Goal: Transaction & Acquisition: Purchase product/service

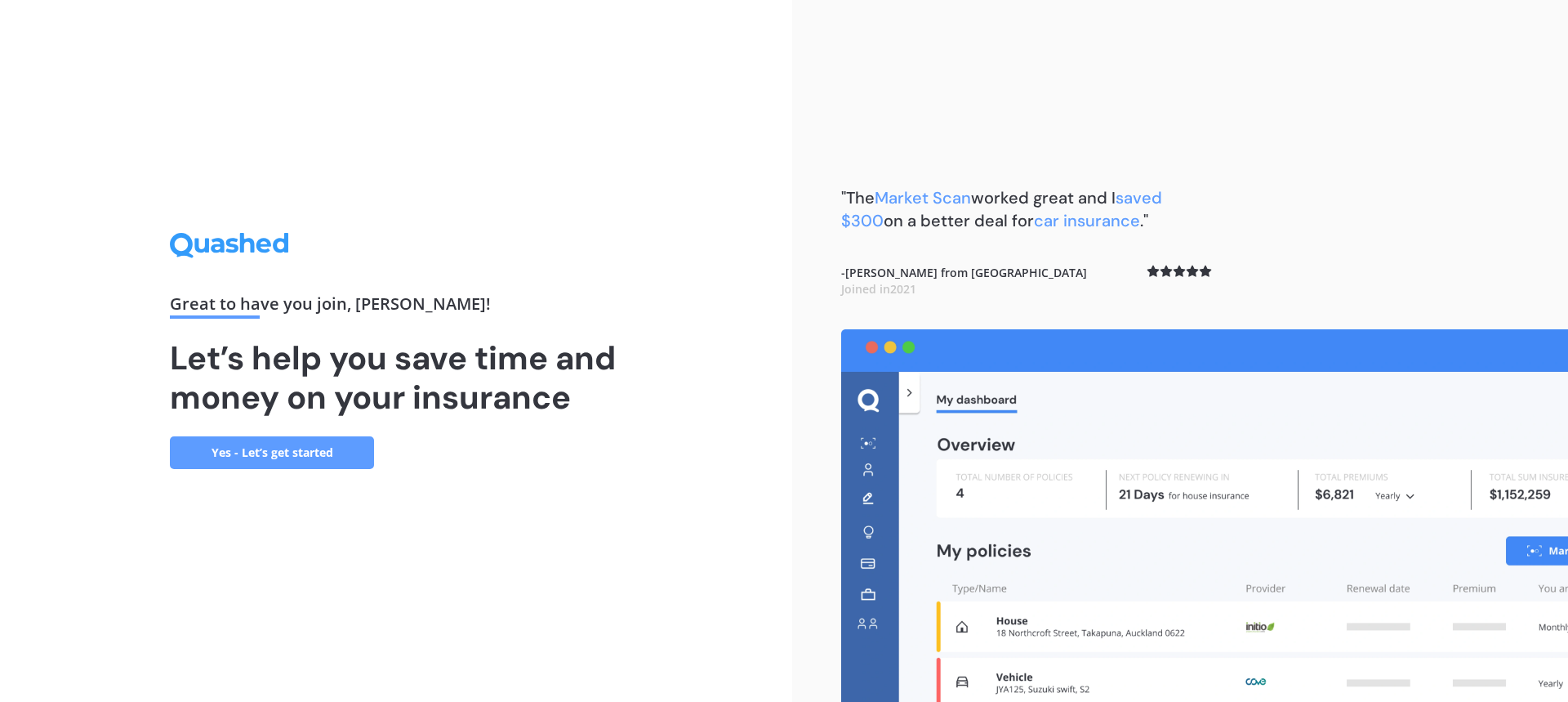
click at [334, 453] on link "Yes - Let’s get started" at bounding box center [271, 453] width 204 height 33
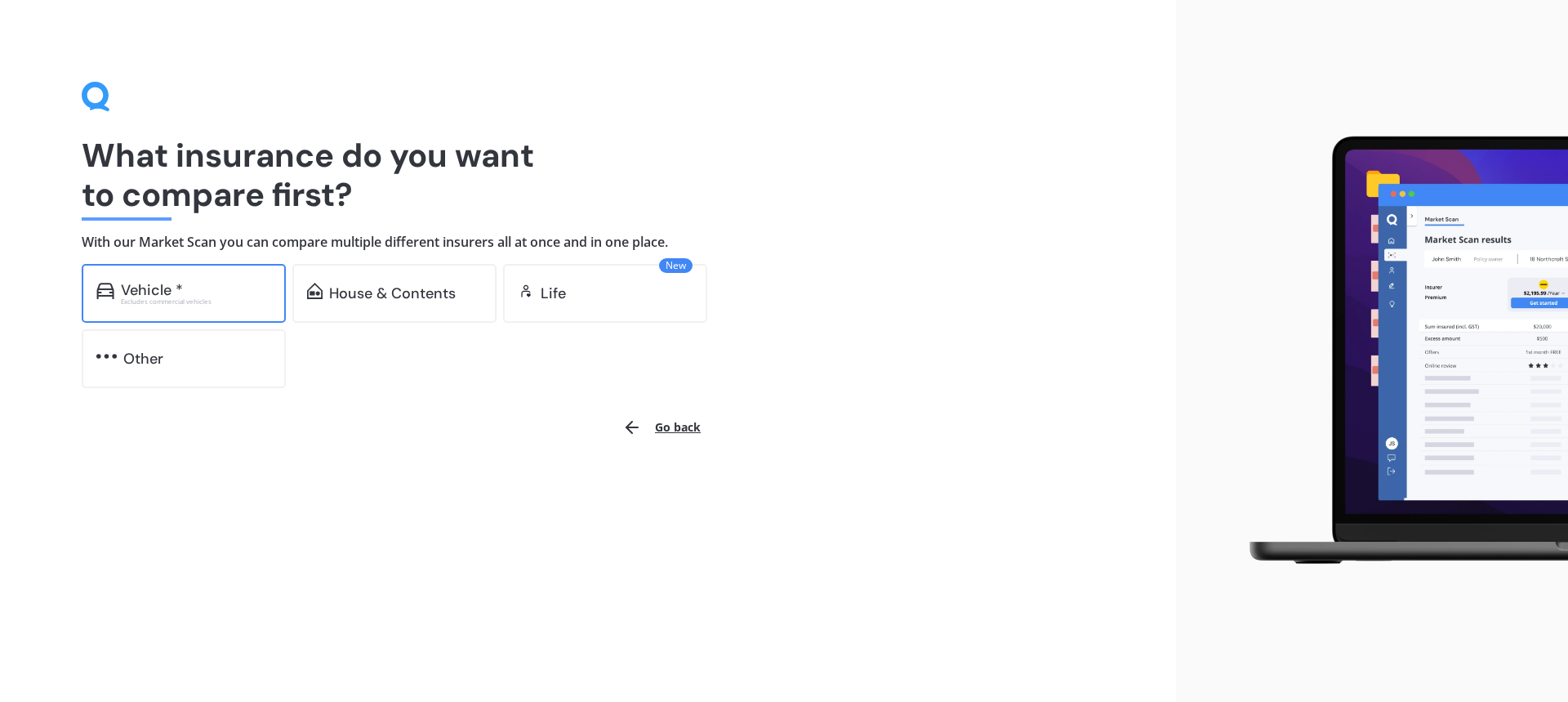
click at [220, 290] on div "Vehicle *" at bounding box center [196, 291] width 150 height 16
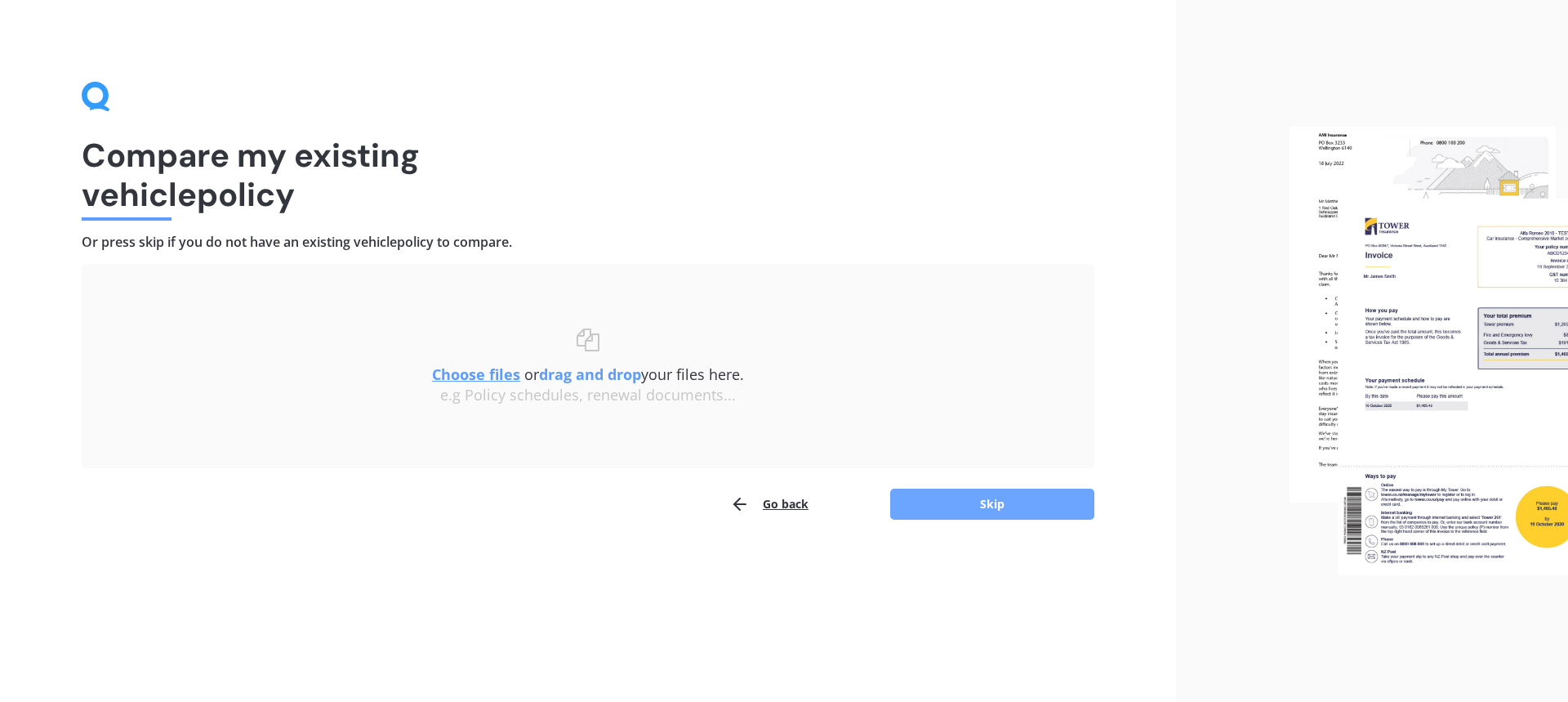
click at [982, 504] on button "Skip" at bounding box center [992, 504] width 204 height 31
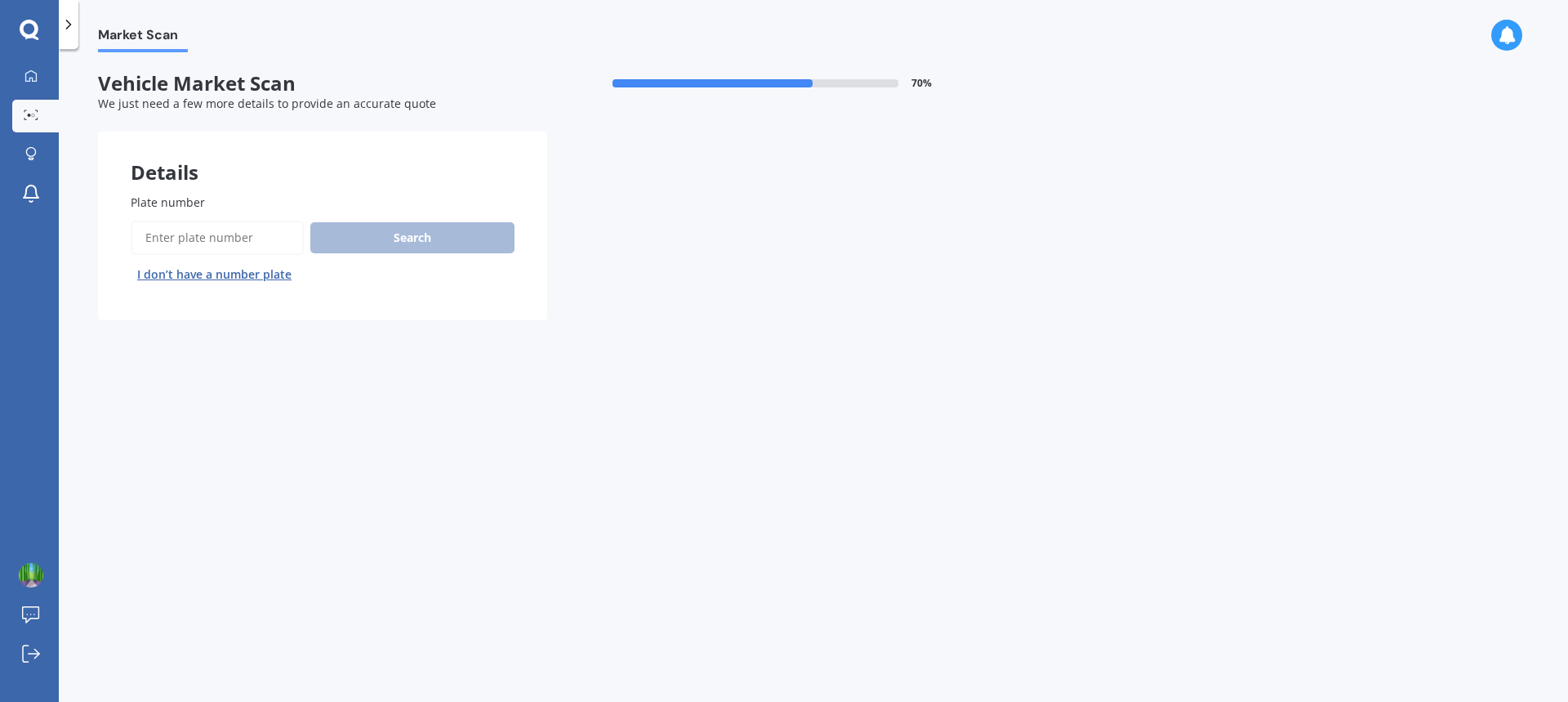
click at [191, 231] on input "Plate number" at bounding box center [217, 237] width 173 height 34
type input "mte942"
click at [416, 237] on button "Search" at bounding box center [412, 237] width 204 height 31
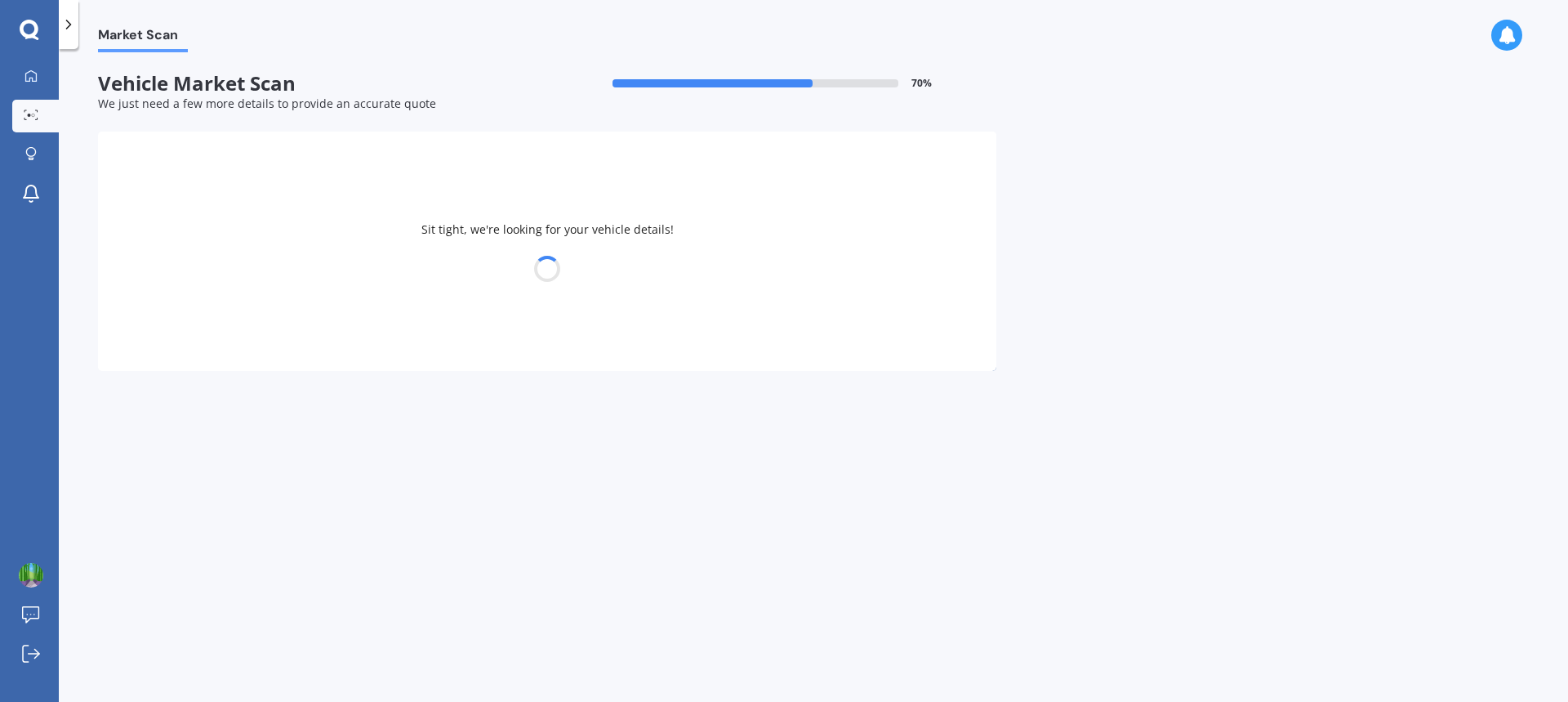
select select "MAZDA"
select select "AXELA"
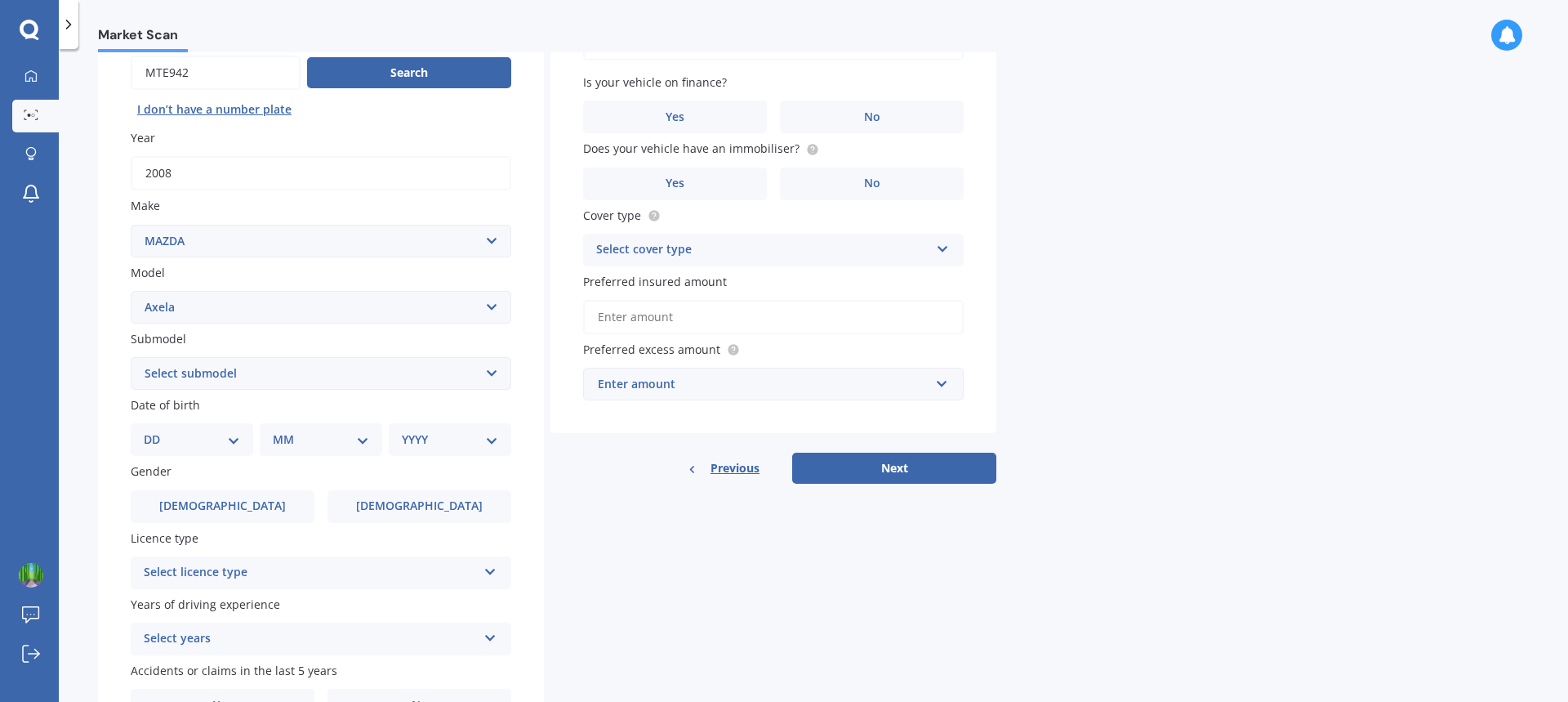
scroll to position [259, 0]
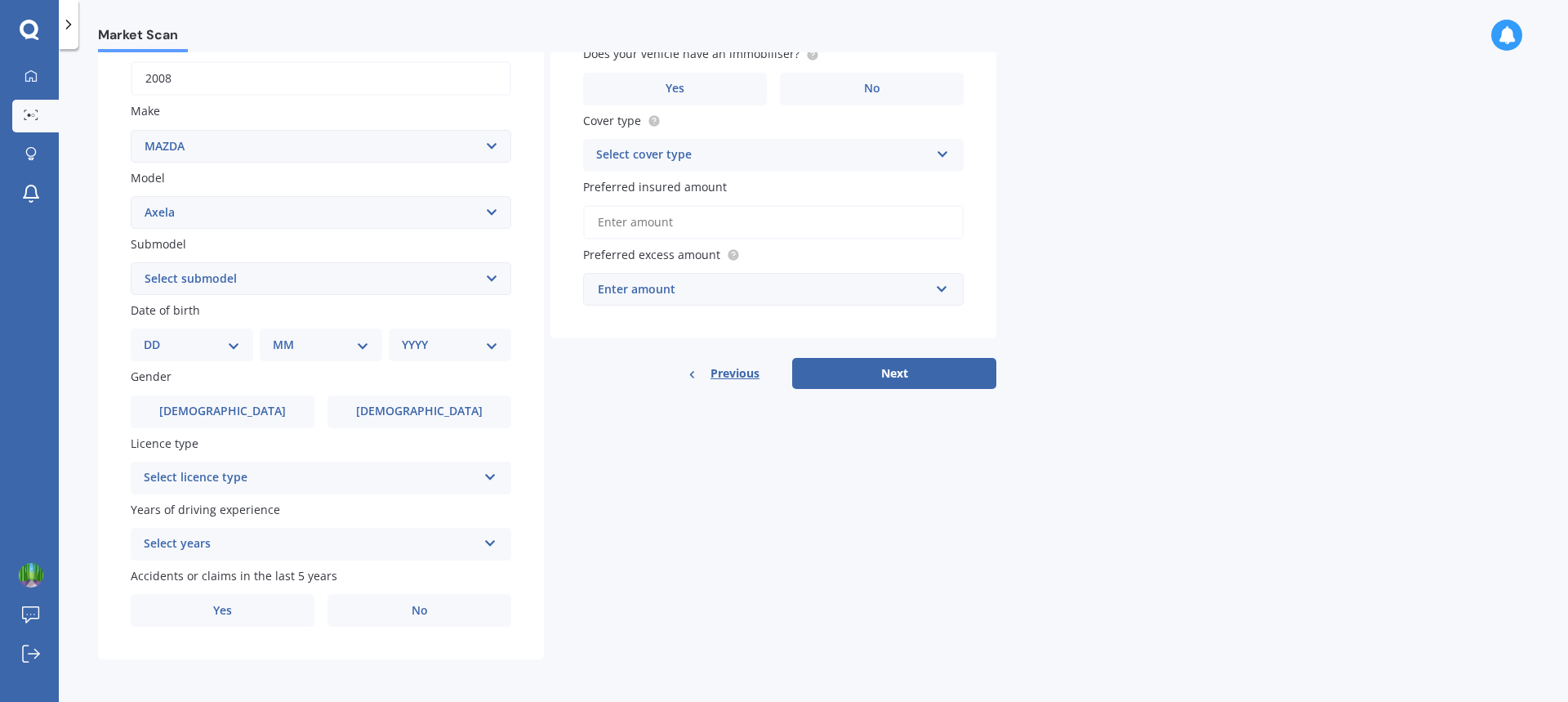
click at [487, 542] on icon at bounding box center [490, 540] width 14 height 11
click at [285, 392] on div "5 or more years" at bounding box center [321, 395] width 379 height 29
click at [234, 353] on select "DD 01 02 03 04 05 06 07 08 09 10 11 12 13 14 15 16 17 18 19 20 21 22 23 24 25 2…" at bounding box center [191, 345] width 96 height 18
select select "10"
click at [157, 335] on select "DD 01 02 03 04 05 06 07 08 09 10 11 12 13 14 15 16 17 18 19 20 21 22 23 24 25 2…" at bounding box center [191, 345] width 96 height 18
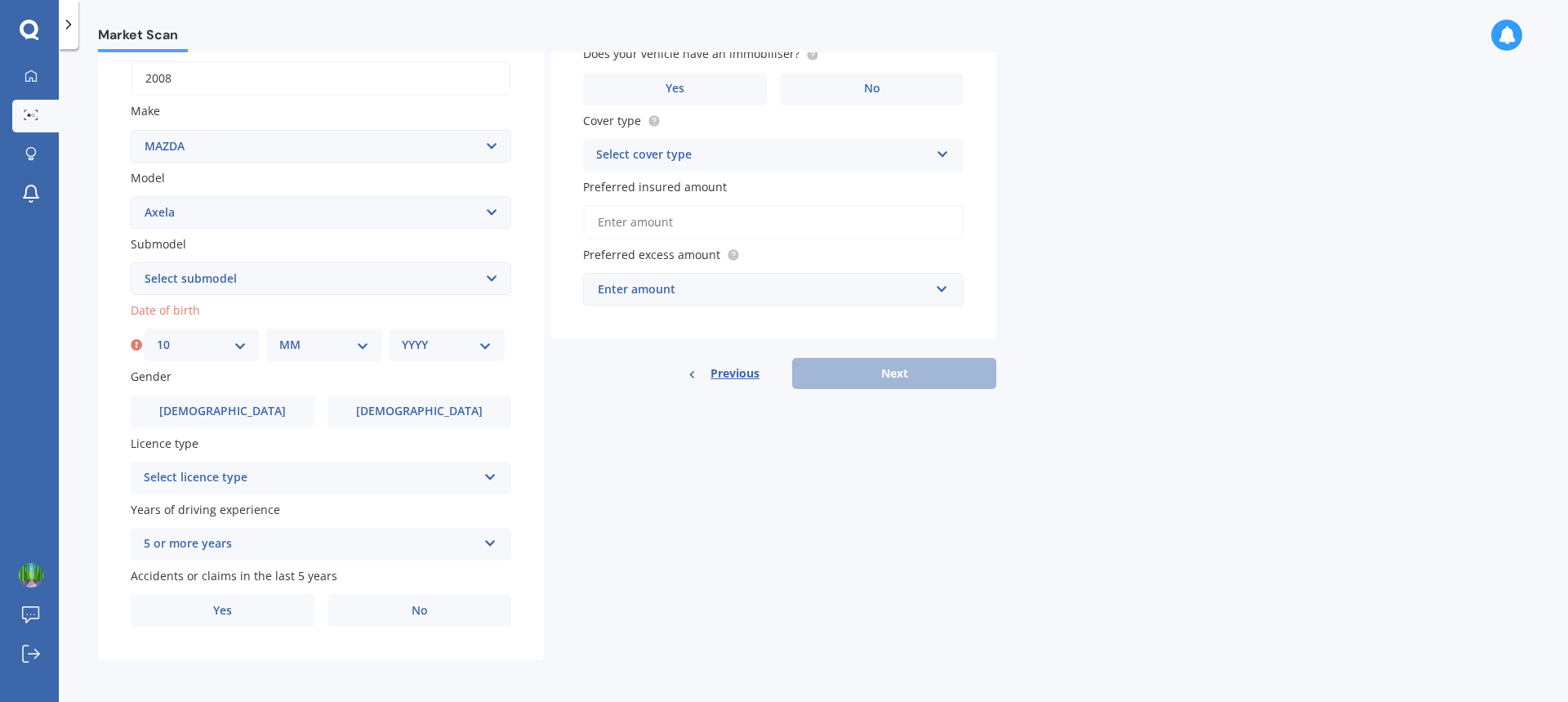
click at [365, 349] on select "MM 01 02 03 04 05 06 07 08 09 10 11 12" at bounding box center [324, 345] width 90 height 18
select select "11"
click at [279, 335] on select "MM 01 02 03 04 05 06 07 08 09 10 11 12" at bounding box center [324, 345] width 90 height 18
click at [486, 345] on select "YYYY 2025 2024 2023 2022 2021 2020 2019 2018 2017 2016 2015 2014 2013 2012 2011…" at bounding box center [447, 345] width 90 height 18
select select "1967"
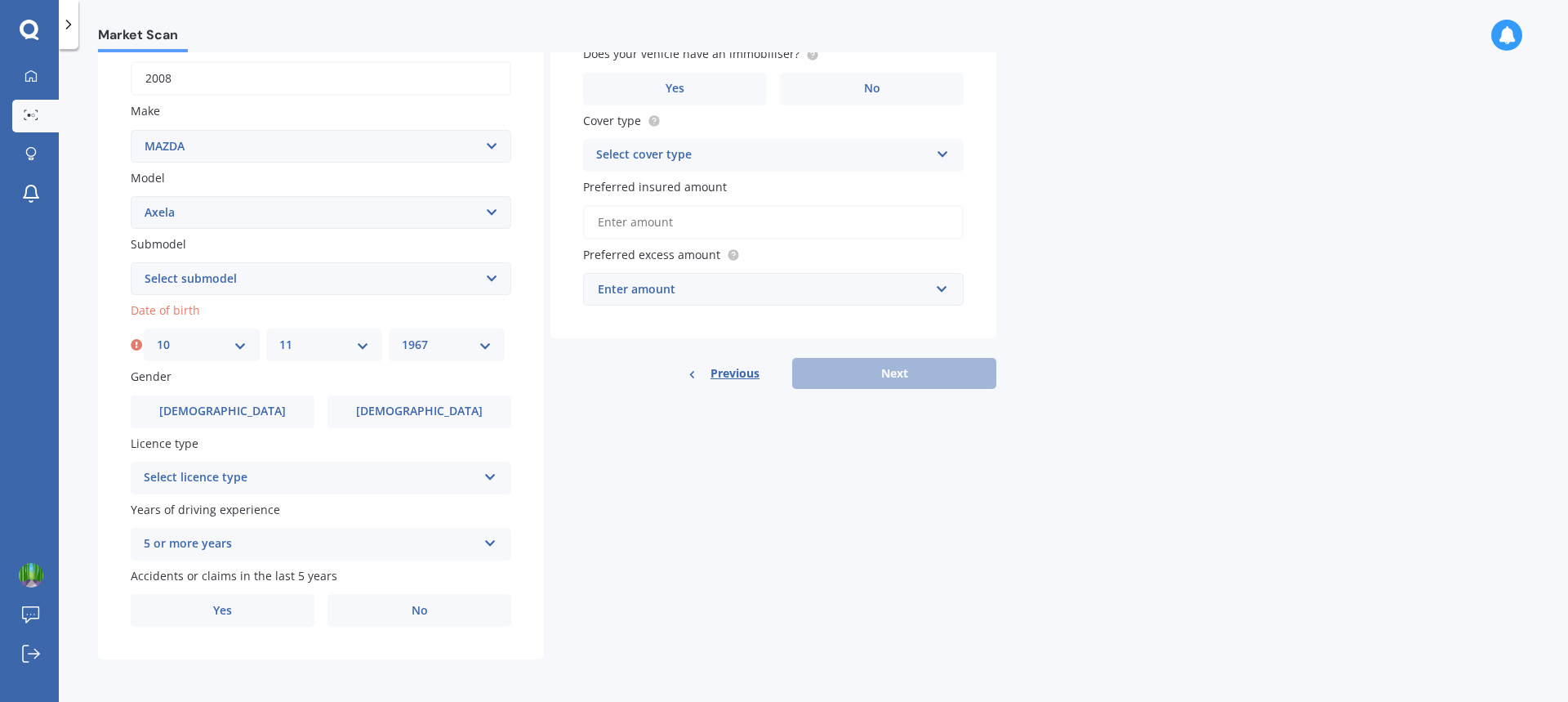
click at [402, 335] on select "YYYY 2025 2024 2023 2022 2021 2020 2019 2018 2017 2016 2015 2014 2013 2012 2011…" at bounding box center [447, 345] width 90 height 18
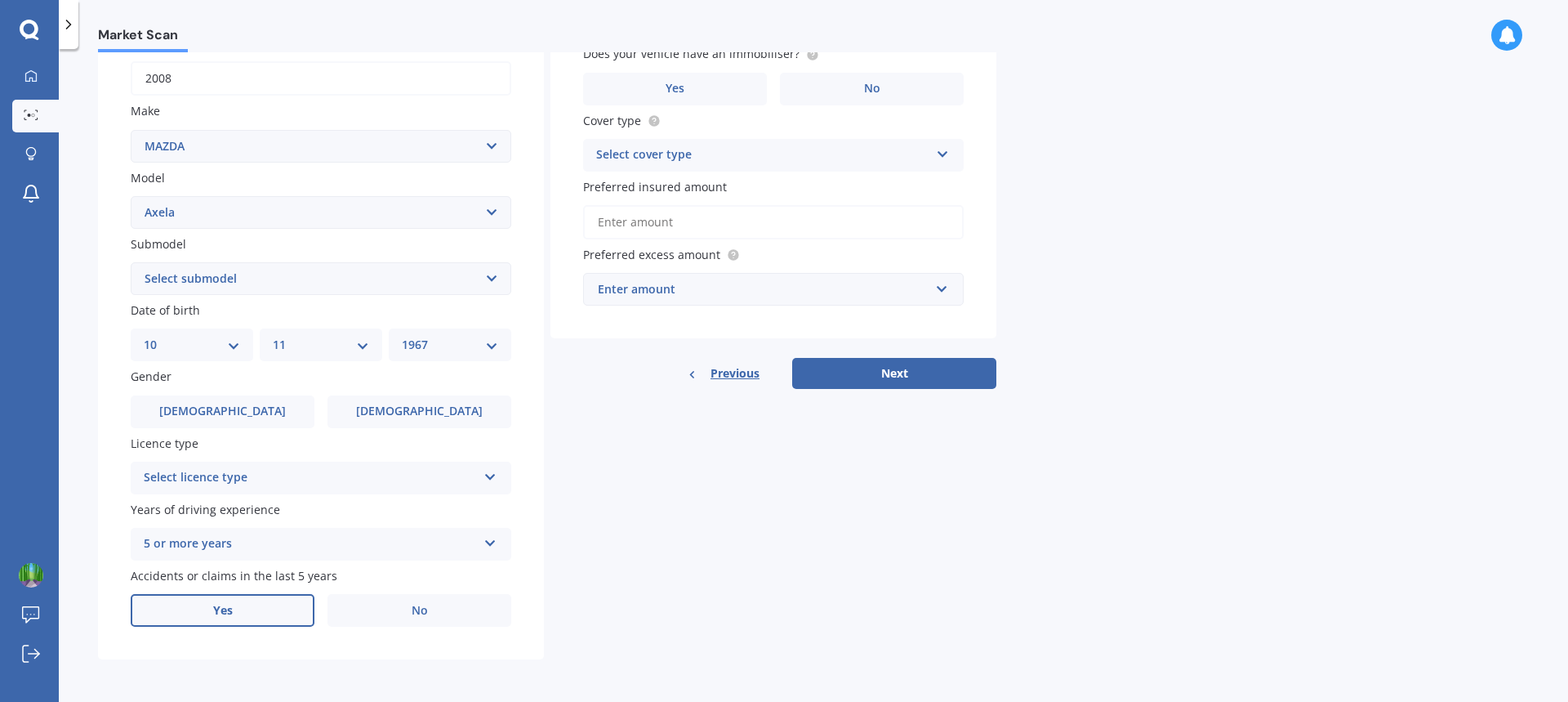
click at [251, 607] on label "Yes" at bounding box center [223, 610] width 184 height 33
click at [0, 0] on input "Yes" at bounding box center [0, 0] width 0 height 0
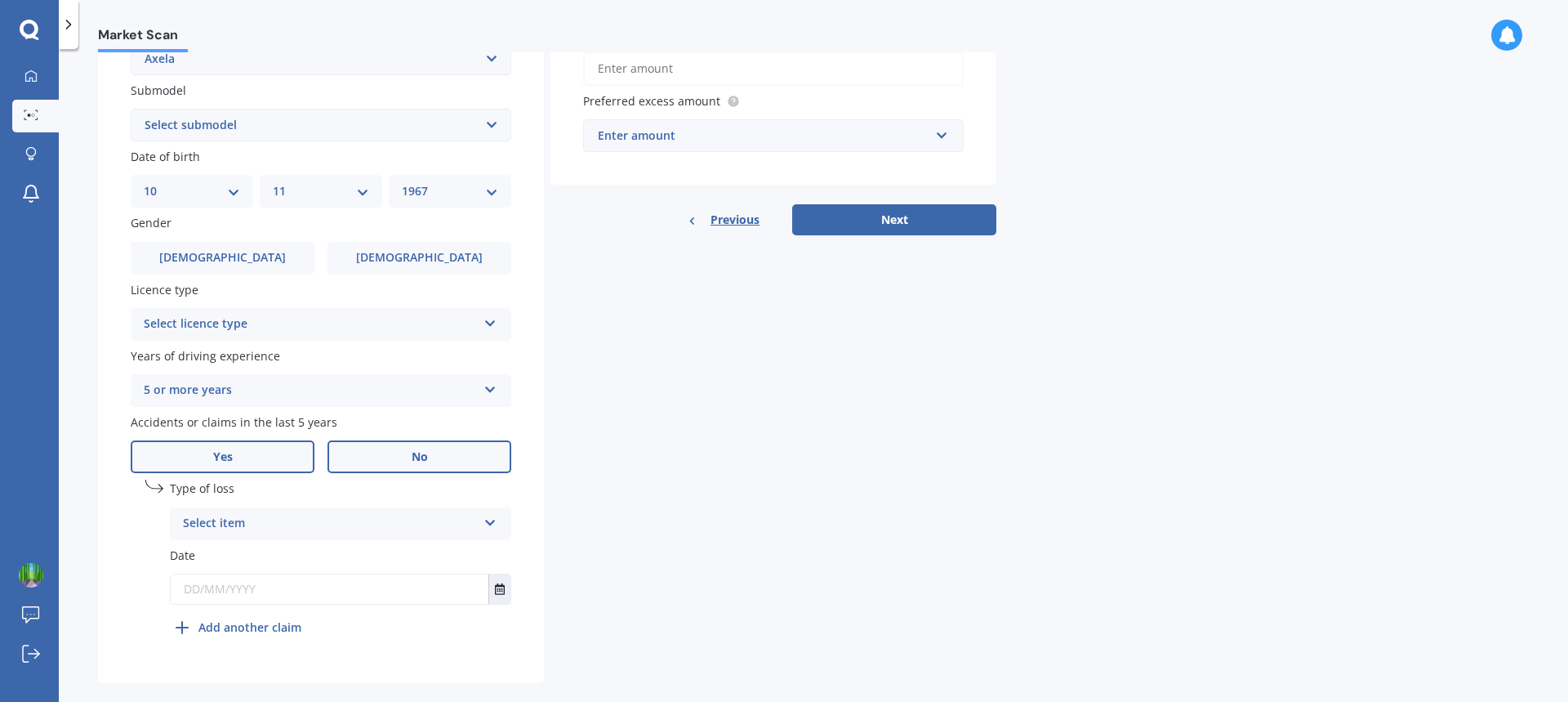
scroll to position [437, 0]
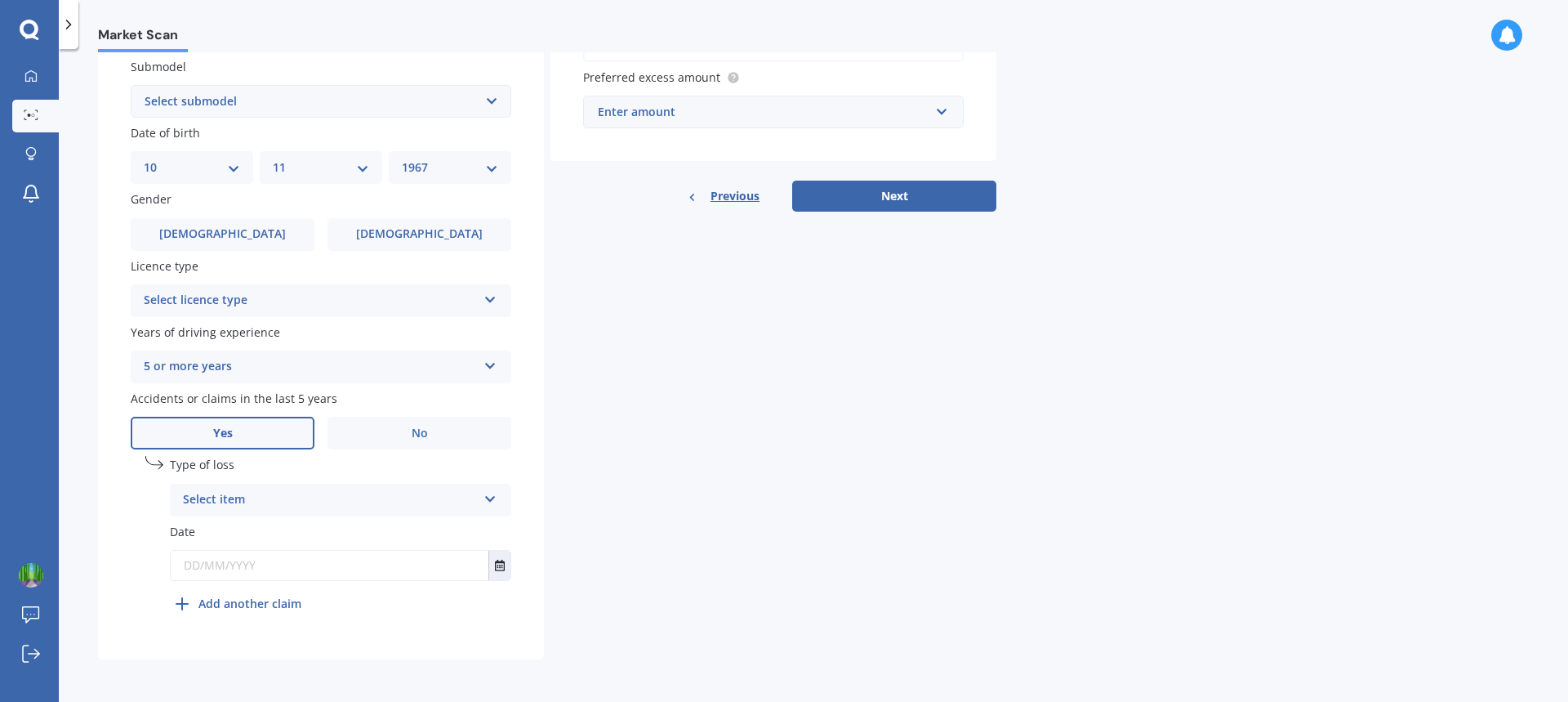
click at [491, 498] on icon at bounding box center [490, 496] width 14 height 11
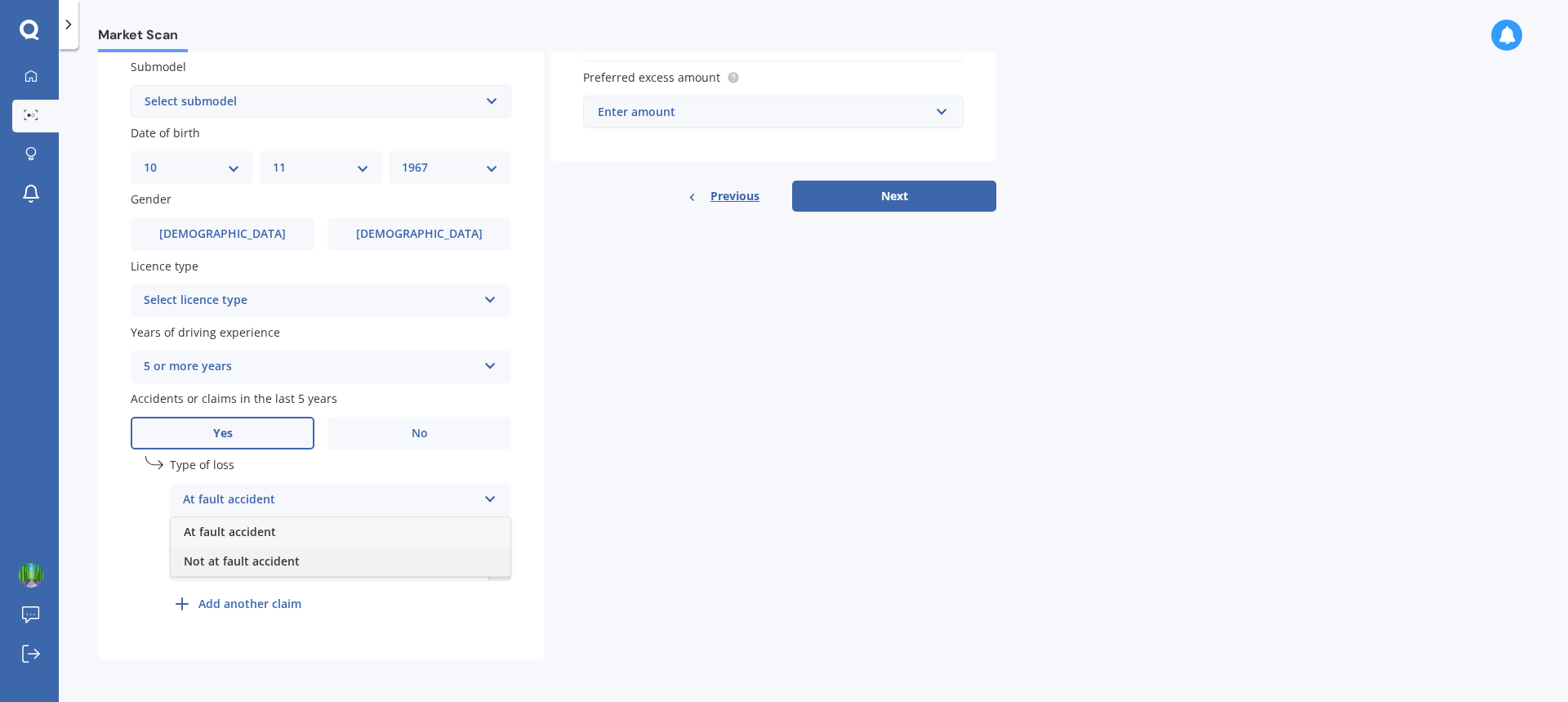
click at [300, 565] on div "Not at fault accident" at bounding box center [340, 561] width 340 height 29
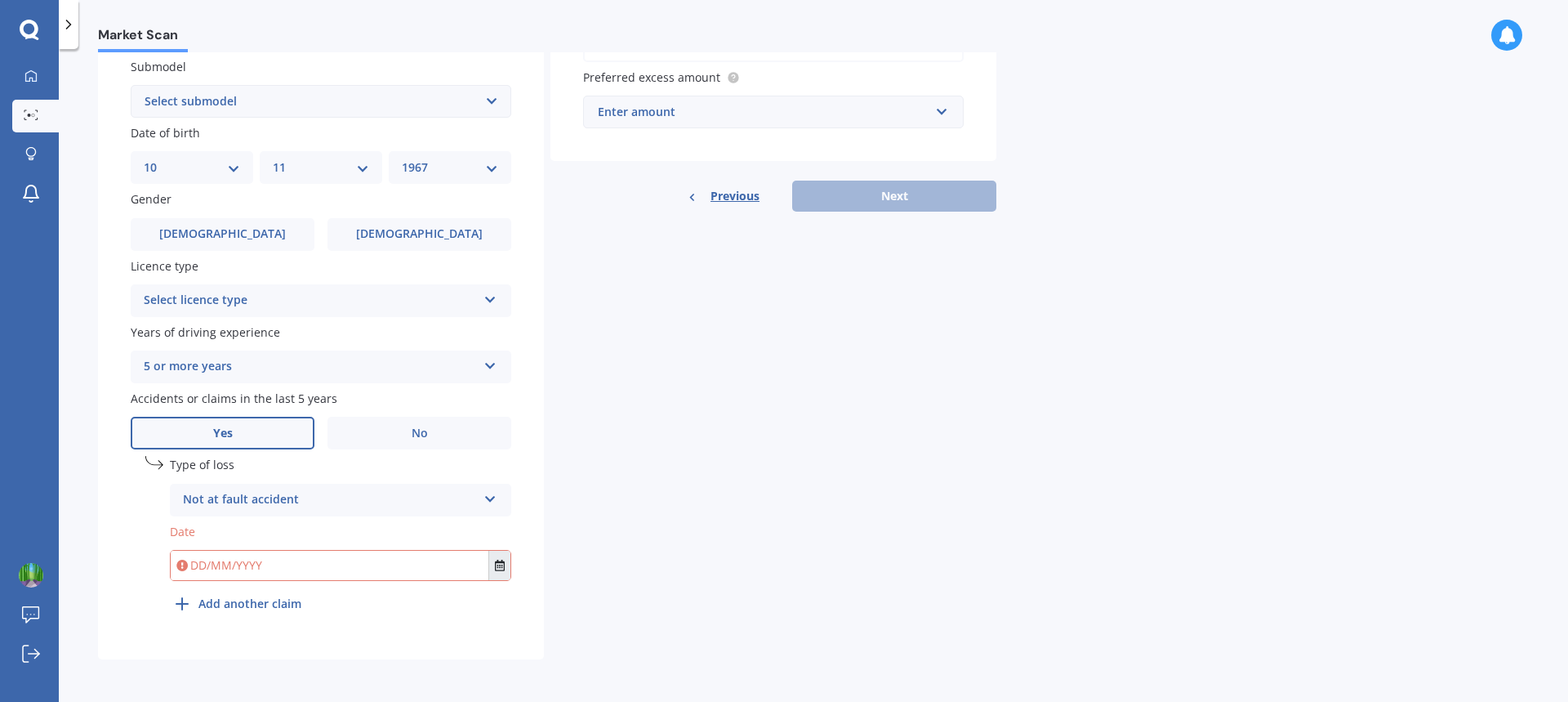
click at [498, 565] on icon "Select date" at bounding box center [499, 565] width 10 height 11
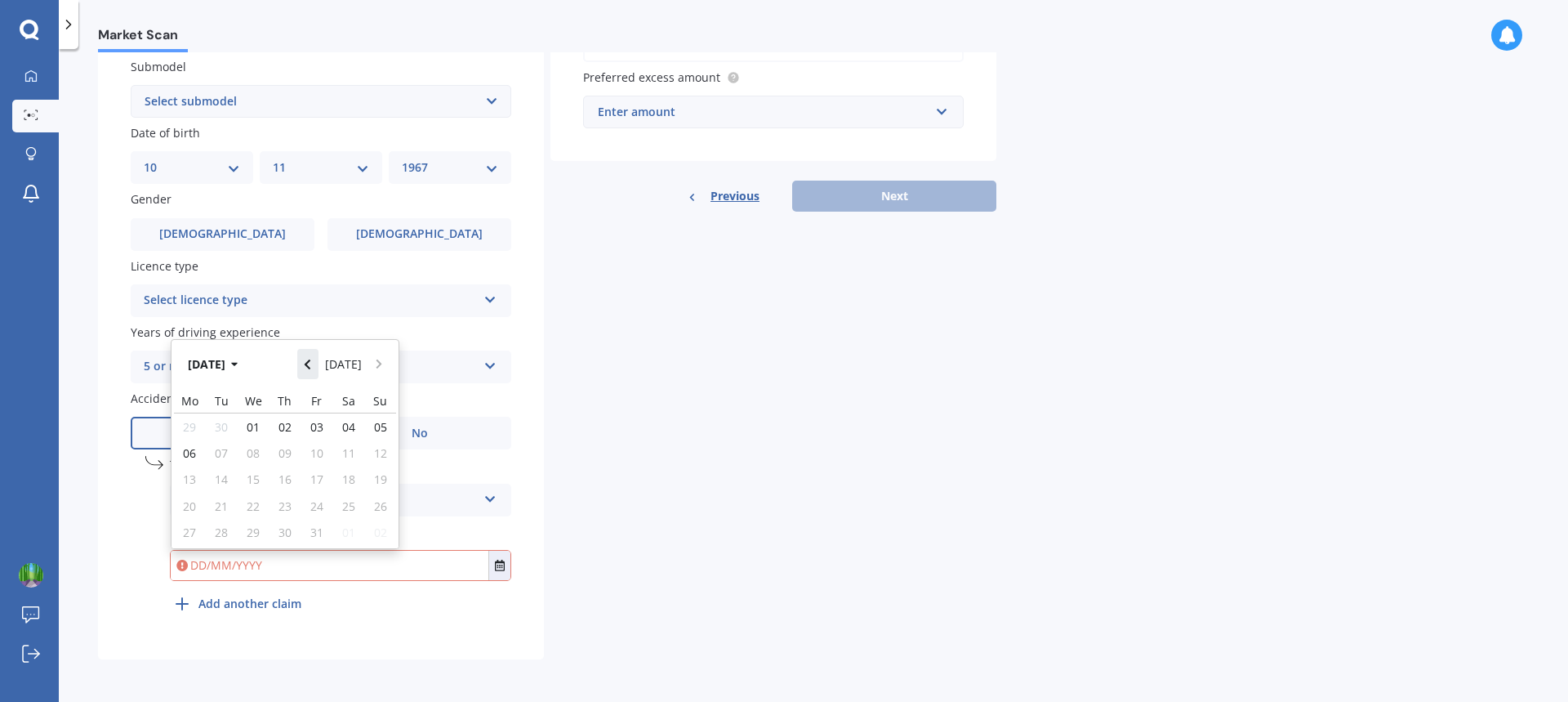
click at [308, 367] on icon "Navigate back" at bounding box center [308, 364] width 7 height 11
click at [309, 365] on icon "Navigate back" at bounding box center [308, 364] width 7 height 11
click at [310, 363] on icon "Navigate back" at bounding box center [308, 359] width 7 height 11
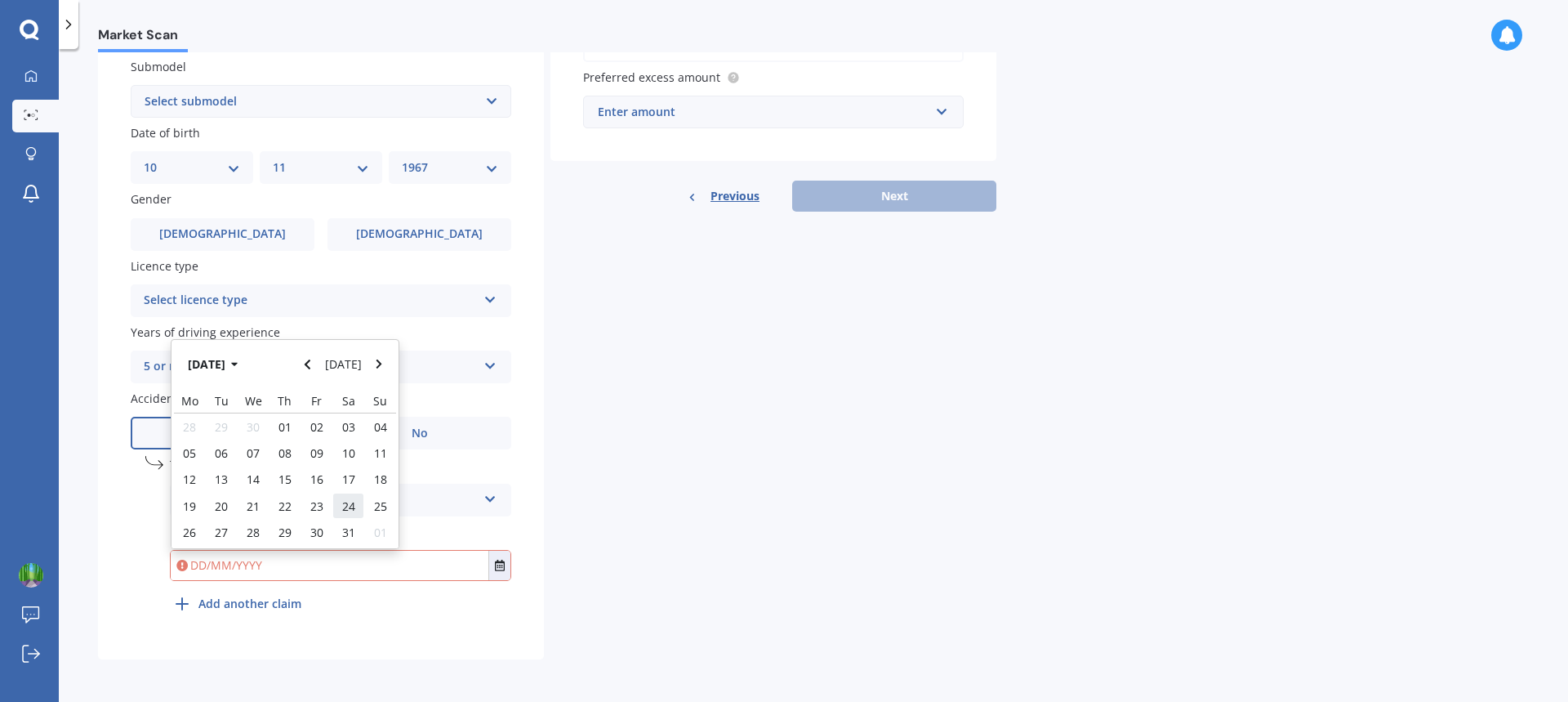
click at [350, 503] on span "24" at bounding box center [349, 506] width 13 height 16
type input "[DATE]"
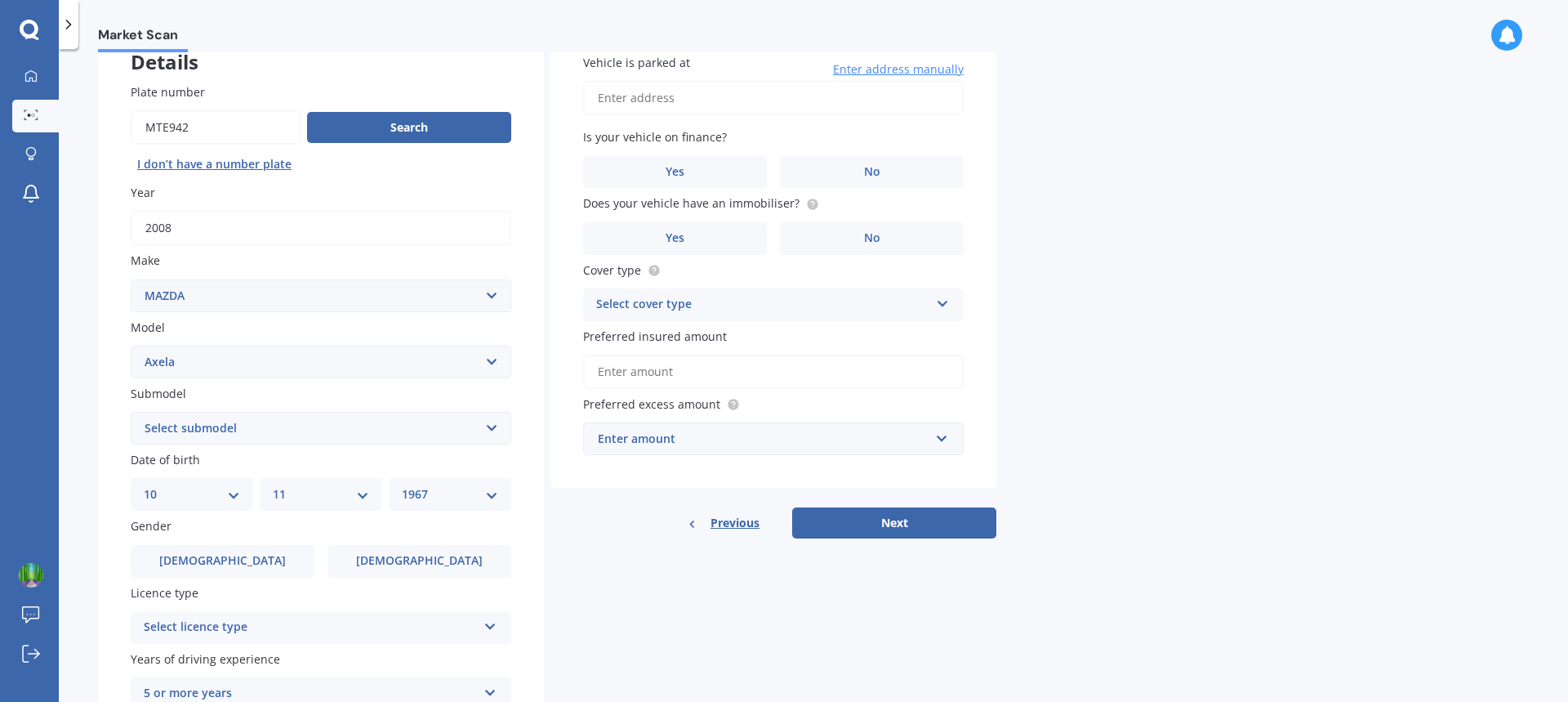
scroll to position [0, 0]
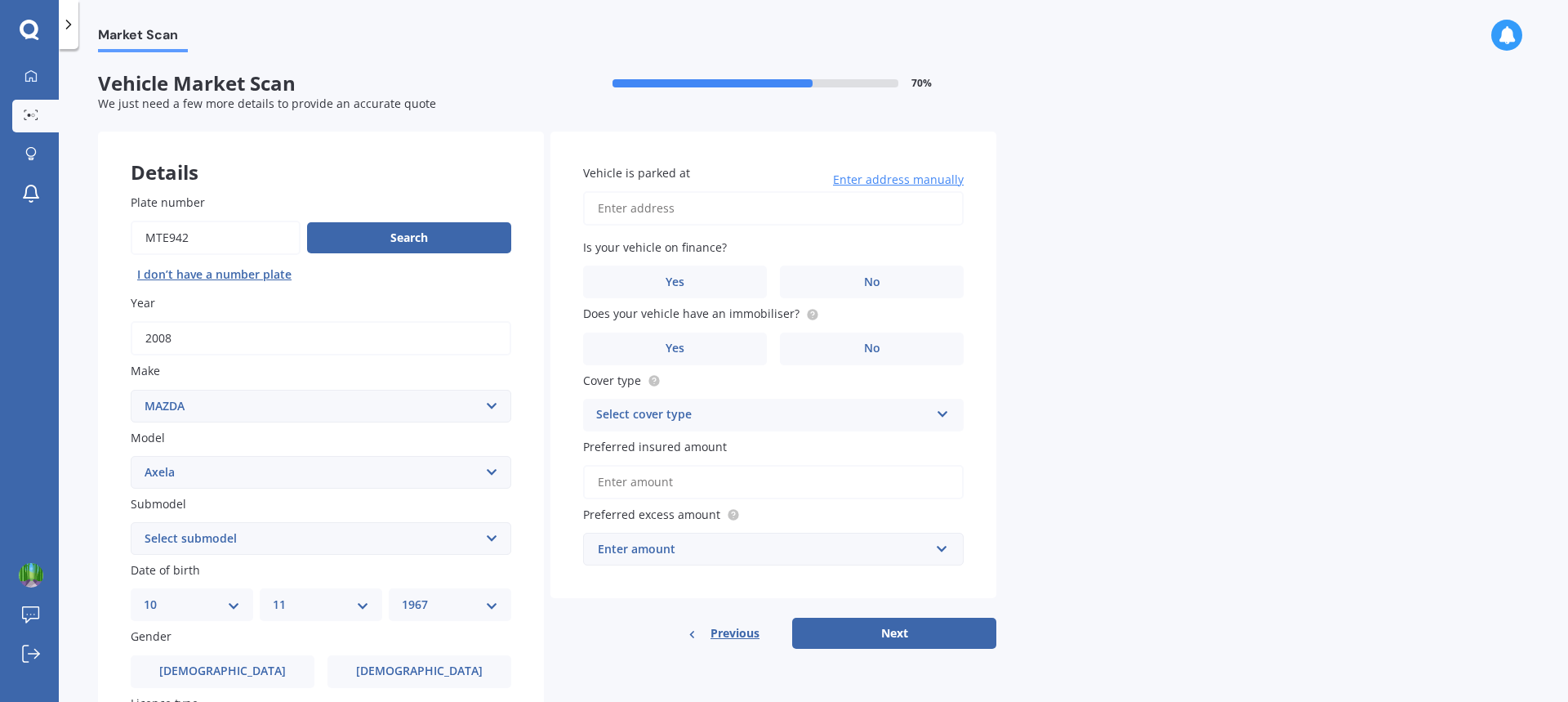
click at [697, 207] on input "Vehicle is parked at" at bounding box center [772, 208] width 380 height 34
type input "[STREET_ADDRESS][PERSON_NAME]"
click at [876, 279] on span "No" at bounding box center [872, 281] width 16 height 14
click at [0, 0] on input "No" at bounding box center [0, 0] width 0 height 0
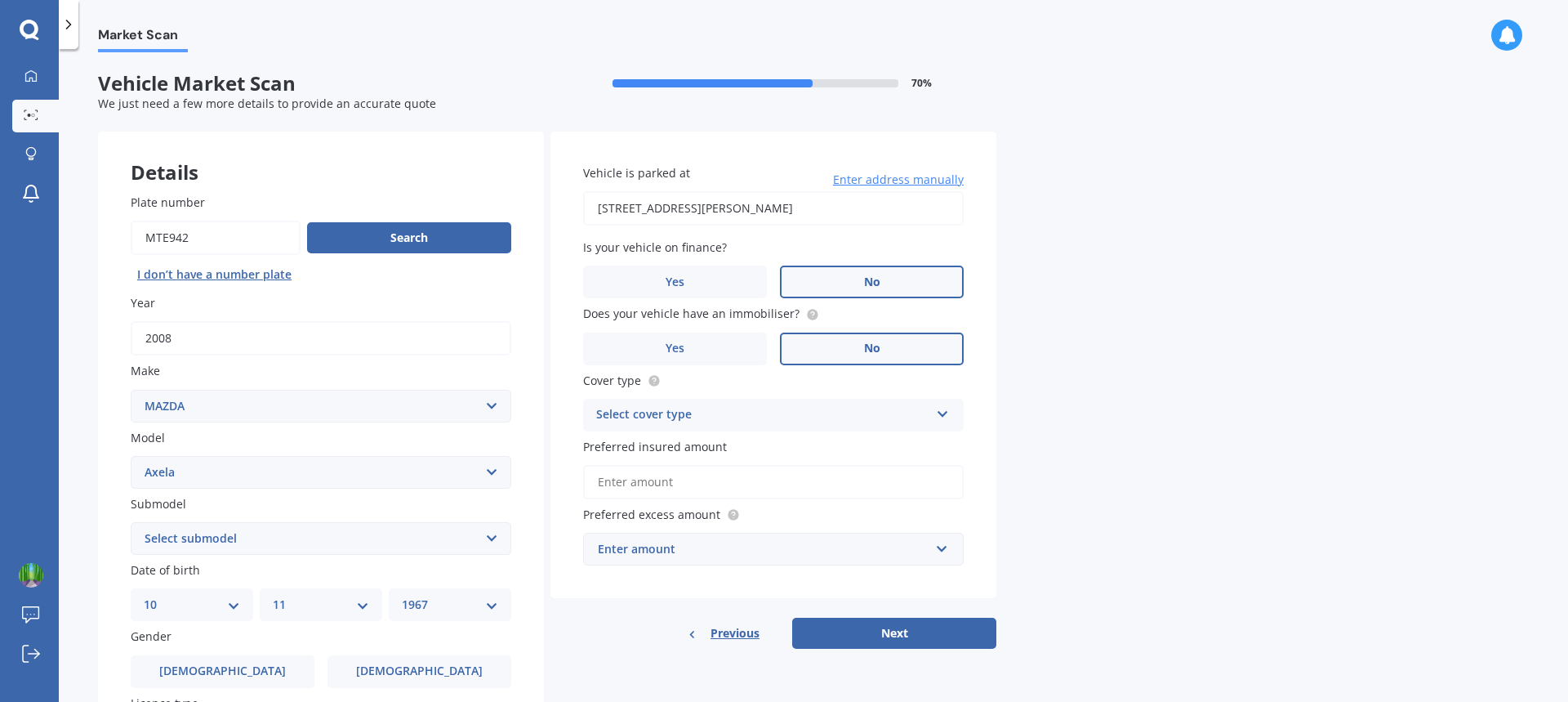
click at [846, 345] on label "No" at bounding box center [871, 349] width 184 height 33
click at [0, 0] on input "No" at bounding box center [0, 0] width 0 height 0
click at [937, 411] on icon at bounding box center [942, 411] width 14 height 11
click at [696, 449] on div "Comprehensive" at bounding box center [773, 447] width 379 height 29
click at [667, 485] on input "Preferred insured amount" at bounding box center [772, 481] width 380 height 34
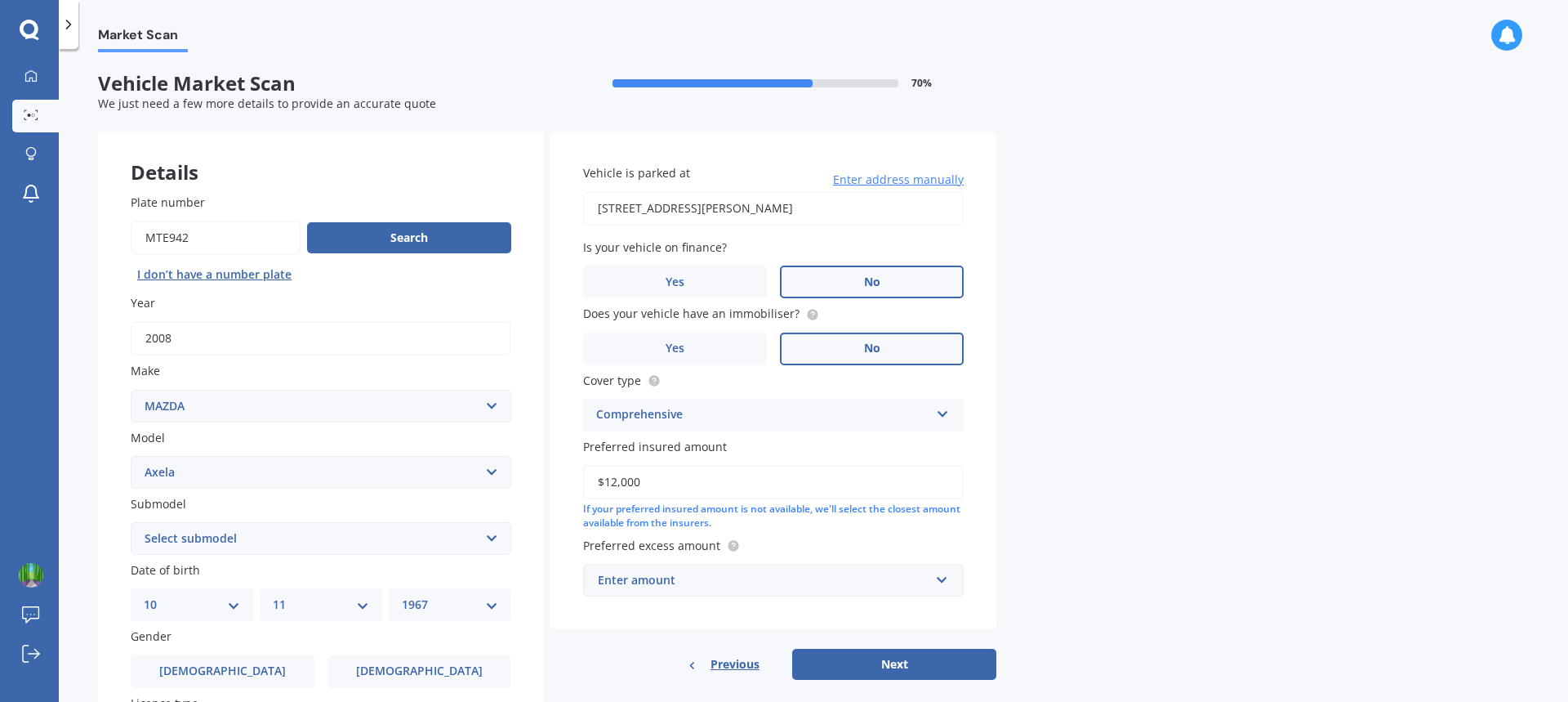
type input "$12,000"
click at [942, 578] on input "text" at bounding box center [767, 580] width 365 height 31
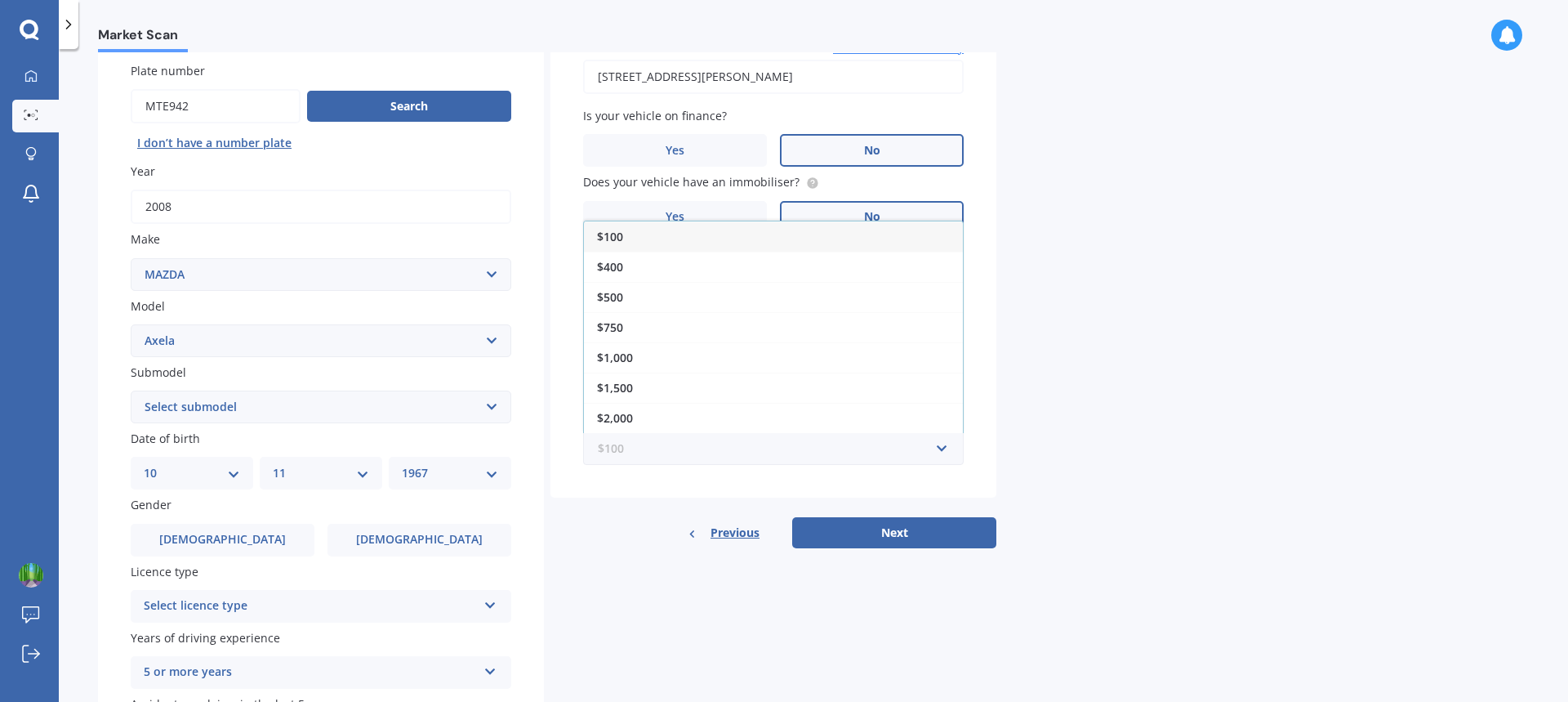
scroll to position [245, 0]
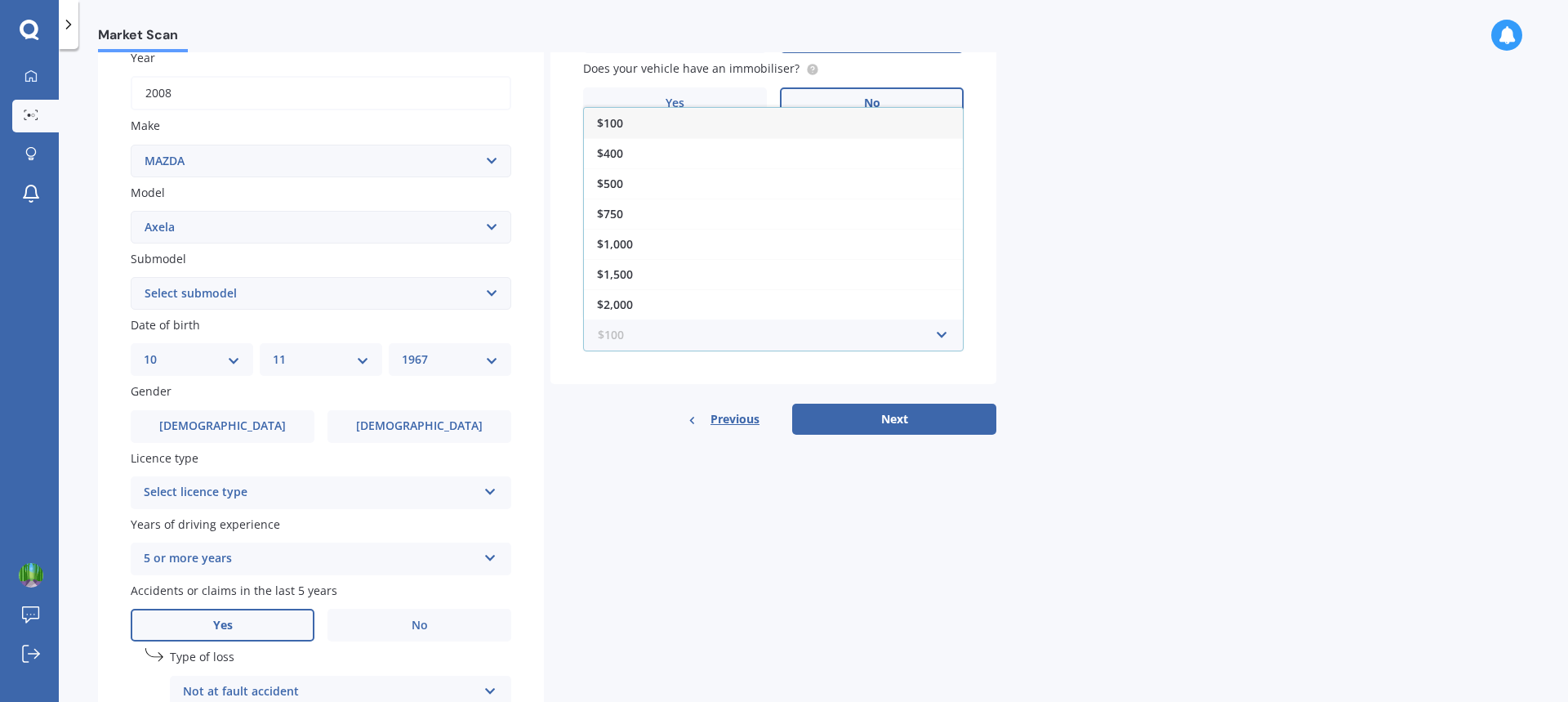
click at [603, 333] on input "text" at bounding box center [767, 335] width 365 height 31
click at [1311, 369] on div "Market Scan Vehicle Market Scan 70 % We just need a few more details to provide…" at bounding box center [812, 378] width 1508 height 653
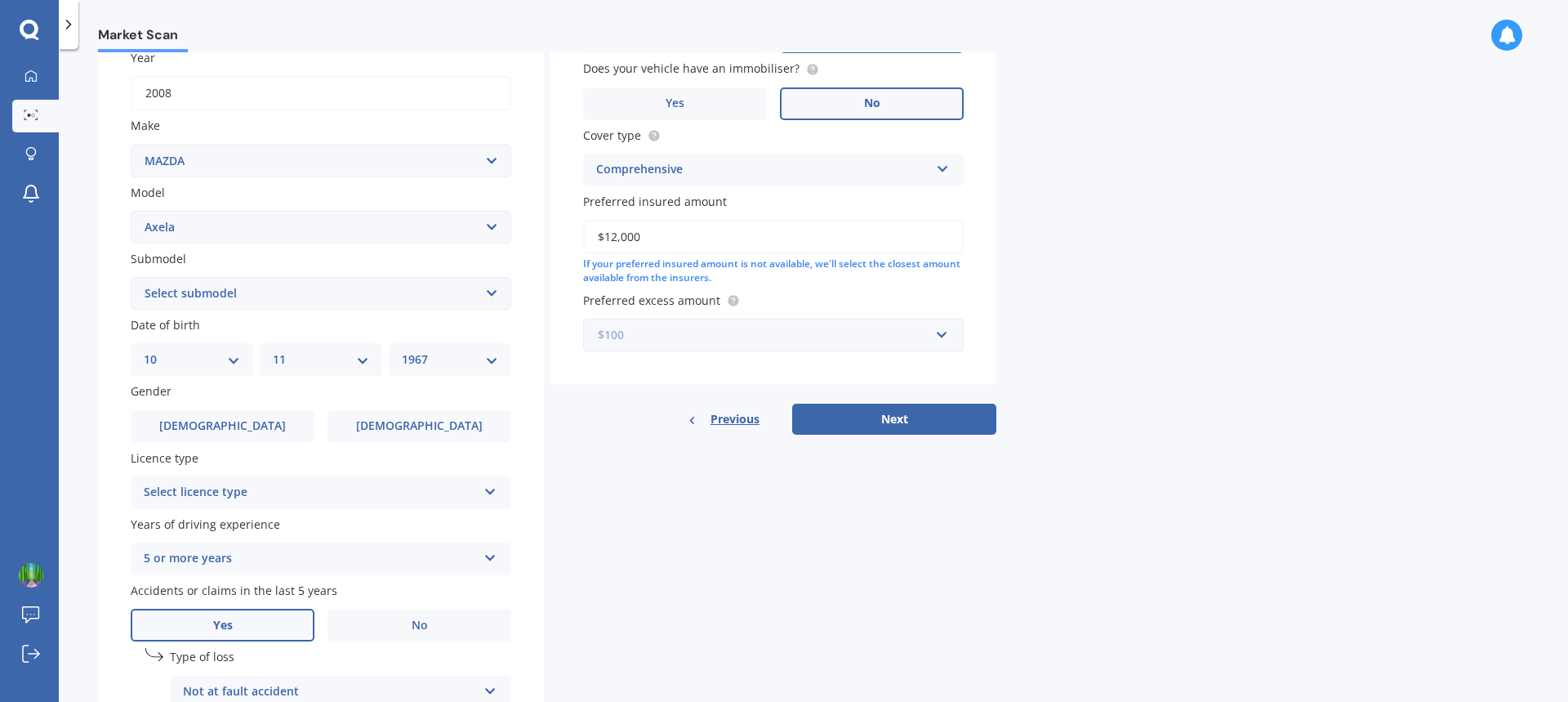
click at [942, 335] on input "text" at bounding box center [767, 335] width 365 height 31
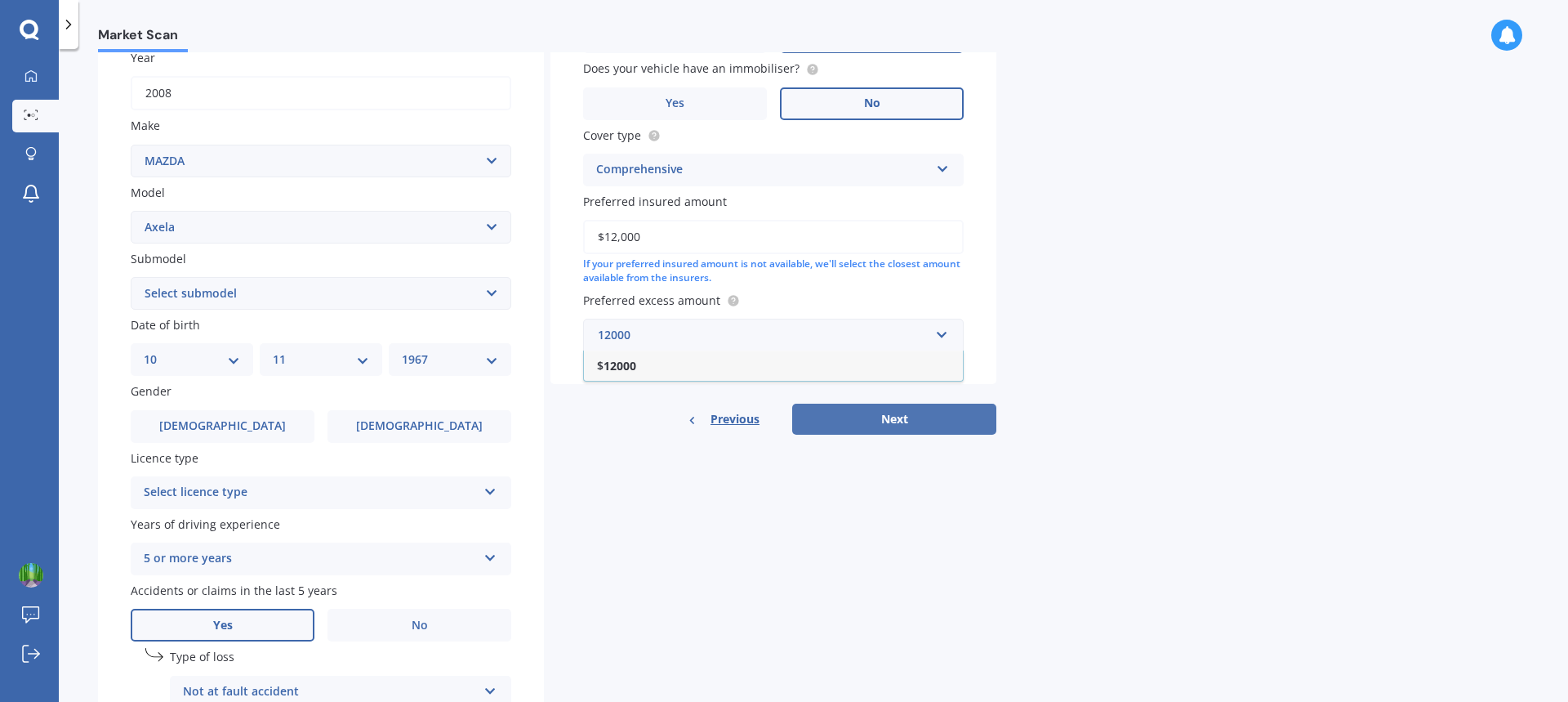
type input "12000"
click at [892, 412] on button "Next" at bounding box center [894, 419] width 204 height 31
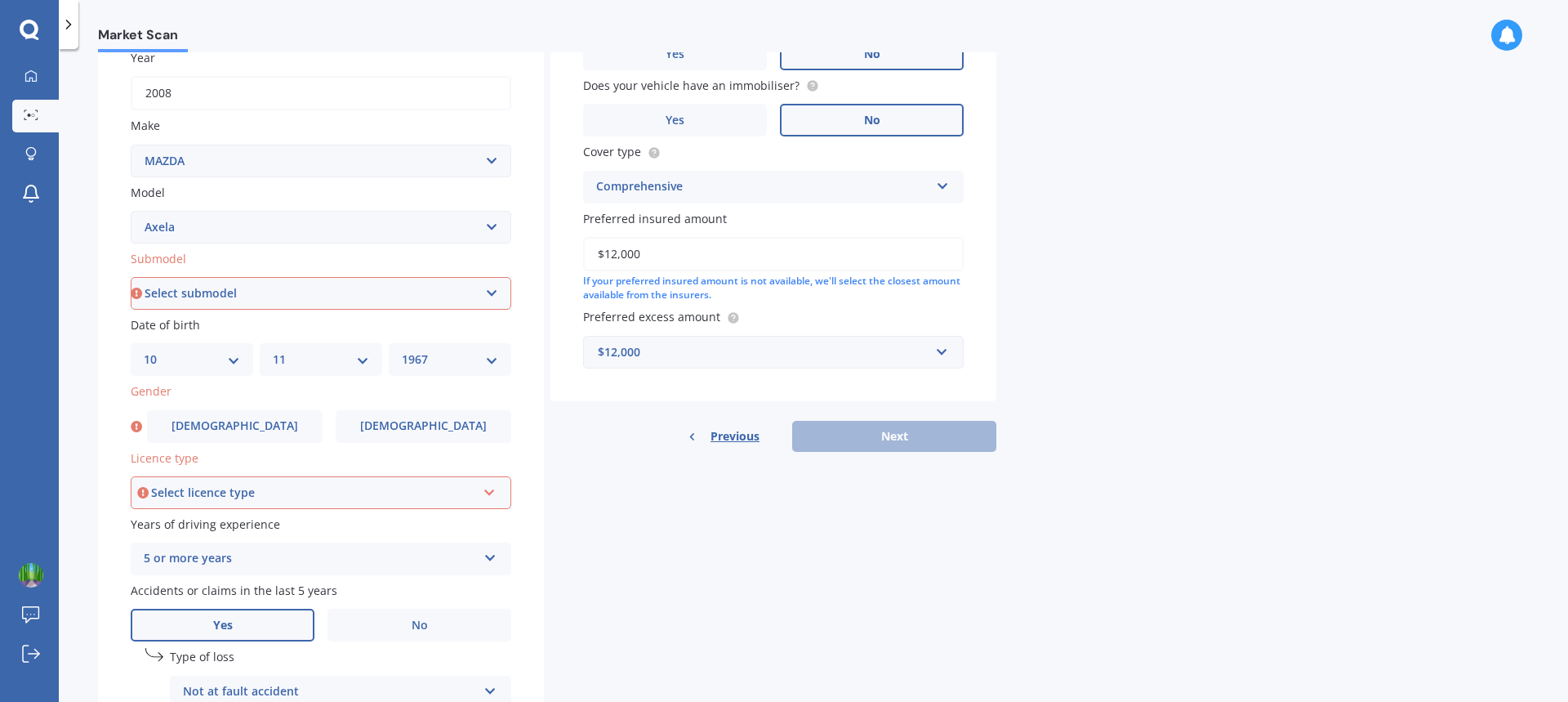
click at [495, 291] on select "Select submodel (All other) 2.3 Sporthatch 2.3 turbo Hatchback Hatchback turbo …" at bounding box center [321, 293] width 380 height 33
select select "2.3 TURBO"
click at [131, 277] on select "Select submodel (All other) 2.3 Sporthatch 2.3 turbo Hatchback Hatchback turbo …" at bounding box center [321, 293] width 380 height 33
click at [489, 491] on icon at bounding box center [489, 489] width 14 height 11
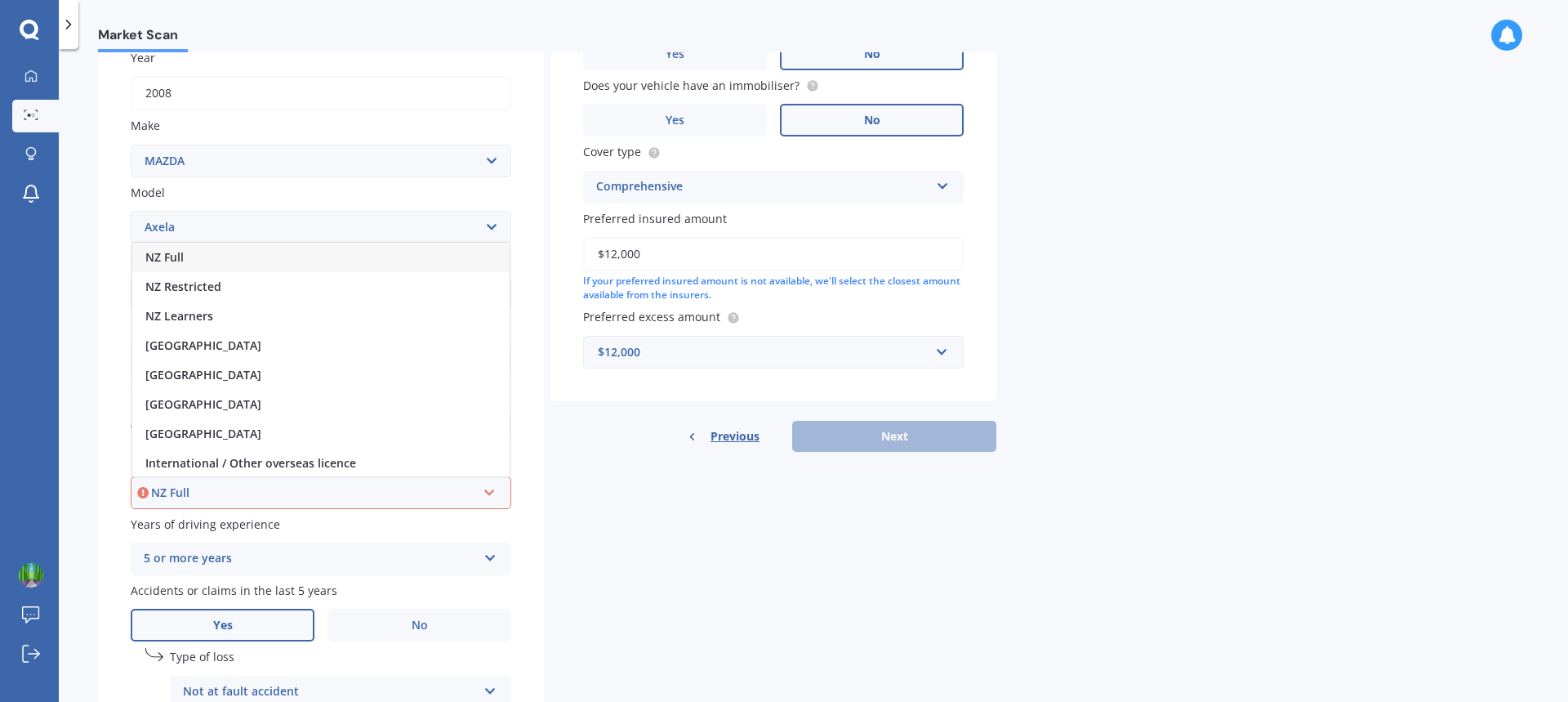
click at [397, 490] on div "NZ Full" at bounding box center [313, 493] width 325 height 18
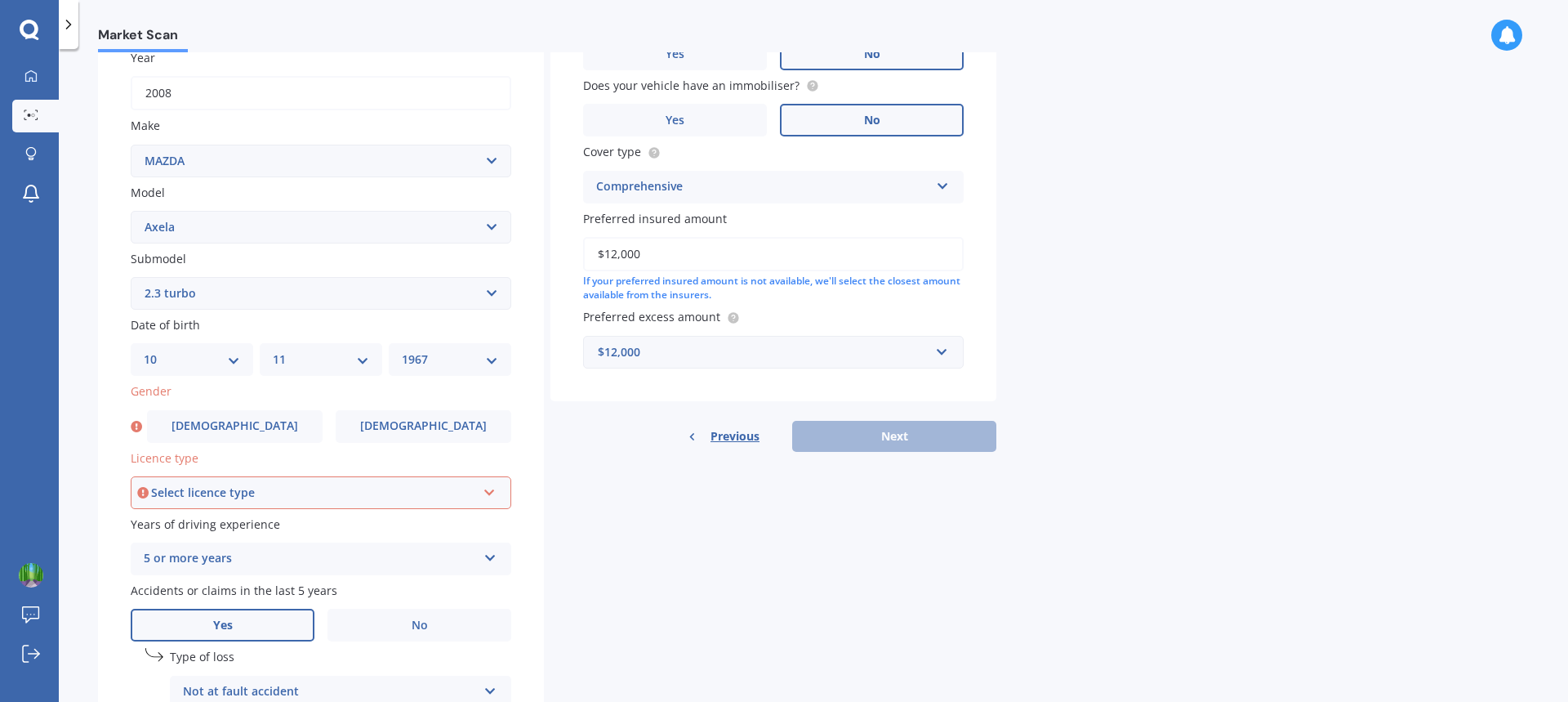
click at [485, 490] on icon at bounding box center [489, 489] width 14 height 11
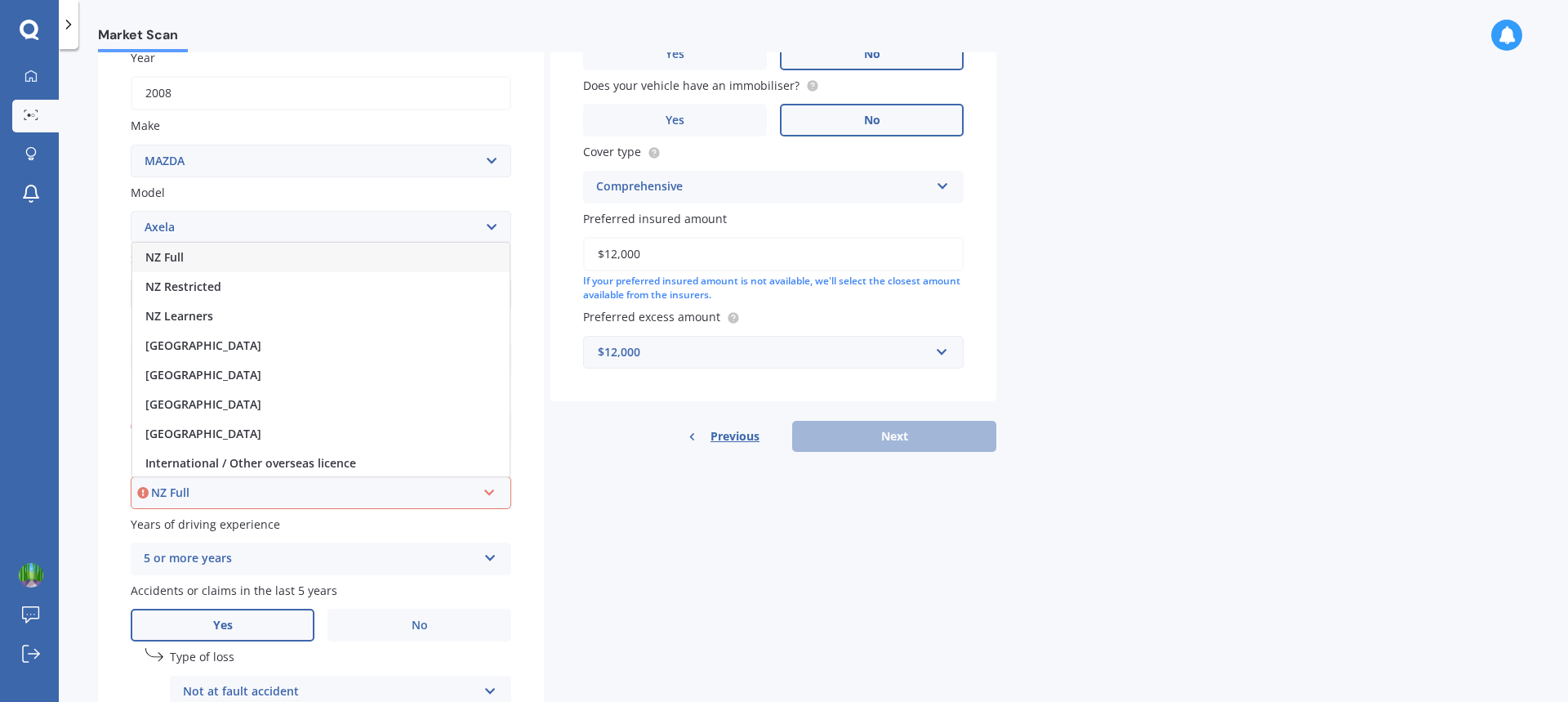
click at [245, 265] on div "NZ Full" at bounding box center [321, 258] width 377 height 29
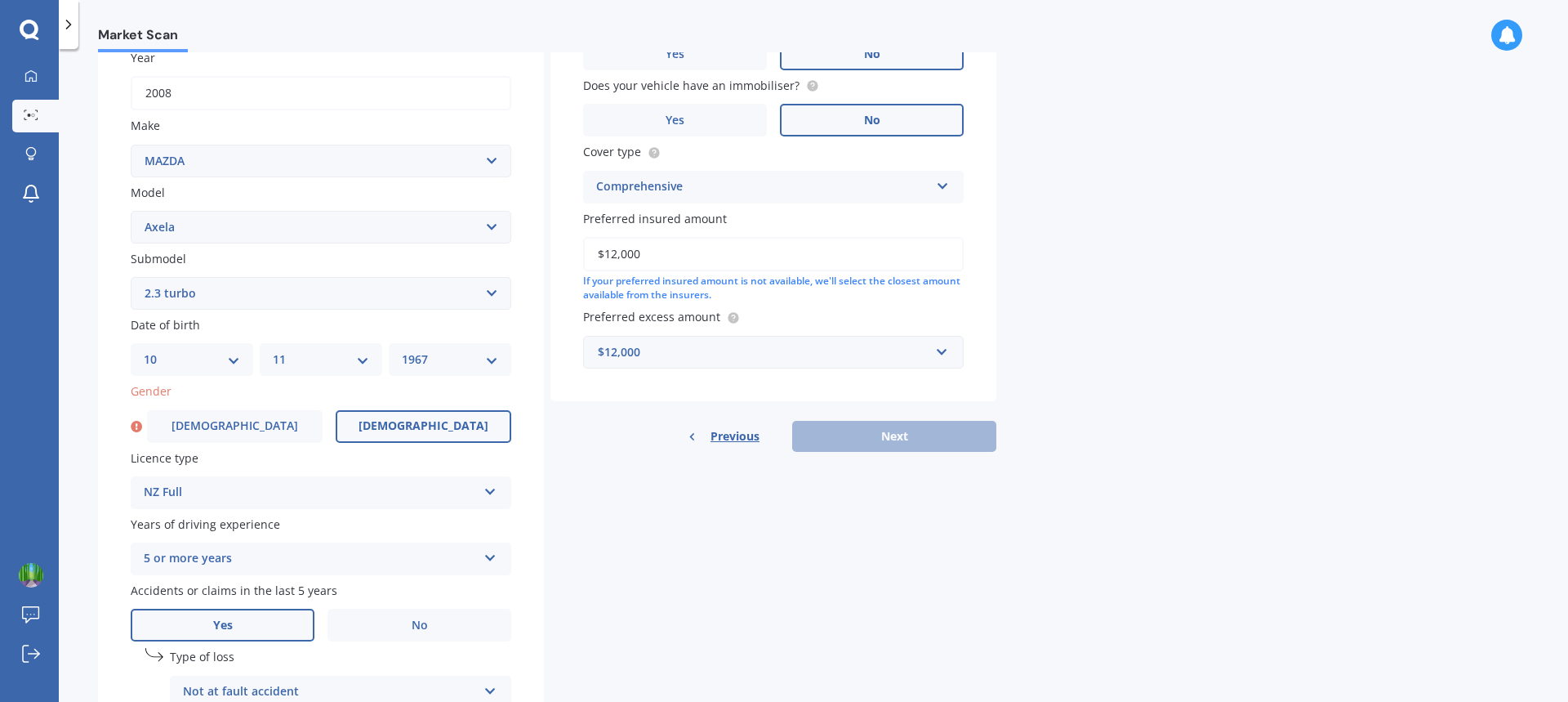
click at [403, 427] on span "[DEMOGRAPHIC_DATA]" at bounding box center [423, 425] width 130 height 14
click at [0, 0] on input "[DEMOGRAPHIC_DATA]" at bounding box center [0, 0] width 0 height 0
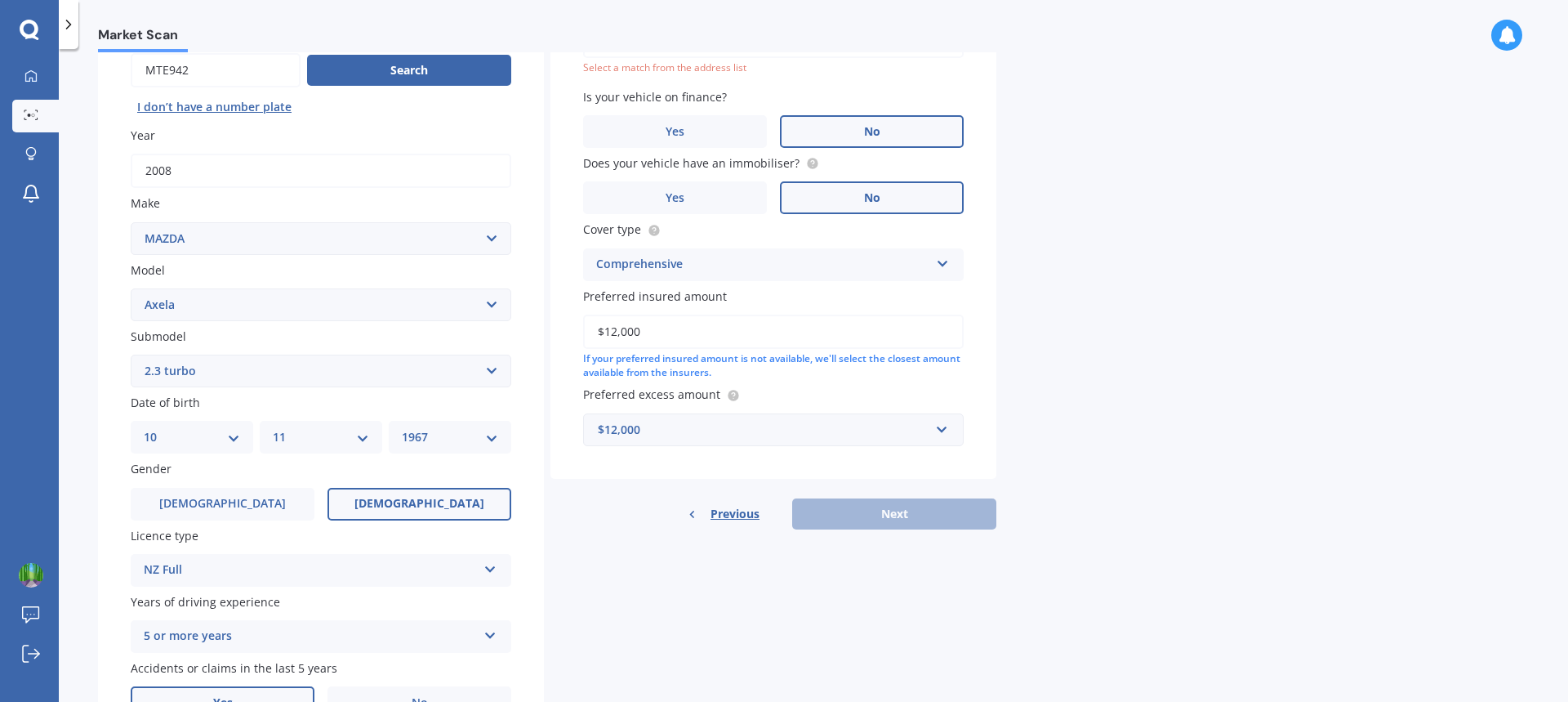
scroll to position [112, 0]
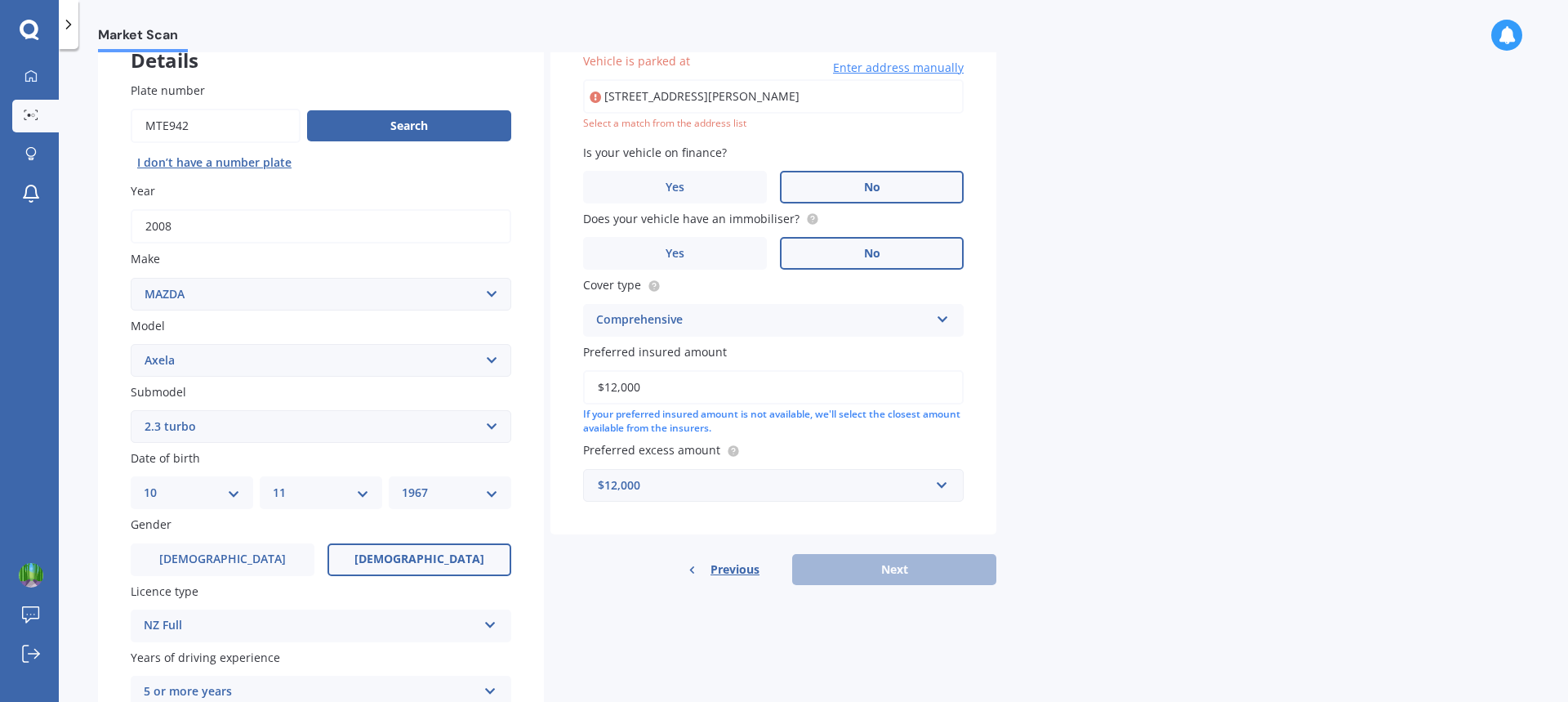
click at [885, 572] on div "Previous Next" at bounding box center [773, 569] width 446 height 31
click at [909, 92] on input "[STREET_ADDRESS][PERSON_NAME]" at bounding box center [772, 95] width 380 height 34
click at [915, 95] on input "[STREET_ADDRESS][PERSON_NAME]" at bounding box center [772, 95] width 380 height 34
click at [699, 95] on input "[STREET_ADDRESS][PERSON_NAME]" at bounding box center [772, 95] width 380 height 34
type input "[STREET_ADDRESS][PERSON_NAME]"
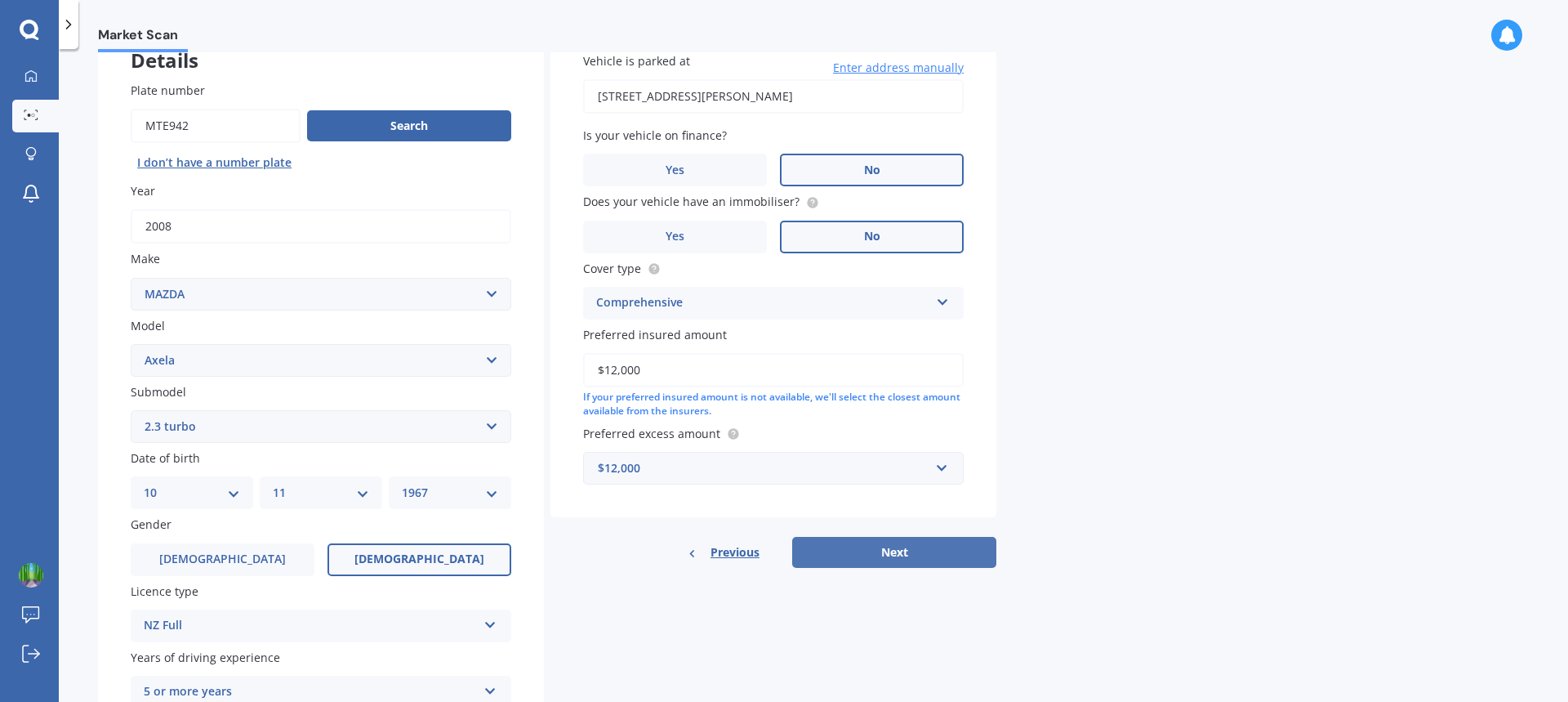
click at [905, 544] on button "Next" at bounding box center [894, 553] width 204 height 31
select select "10"
select select "11"
select select "1967"
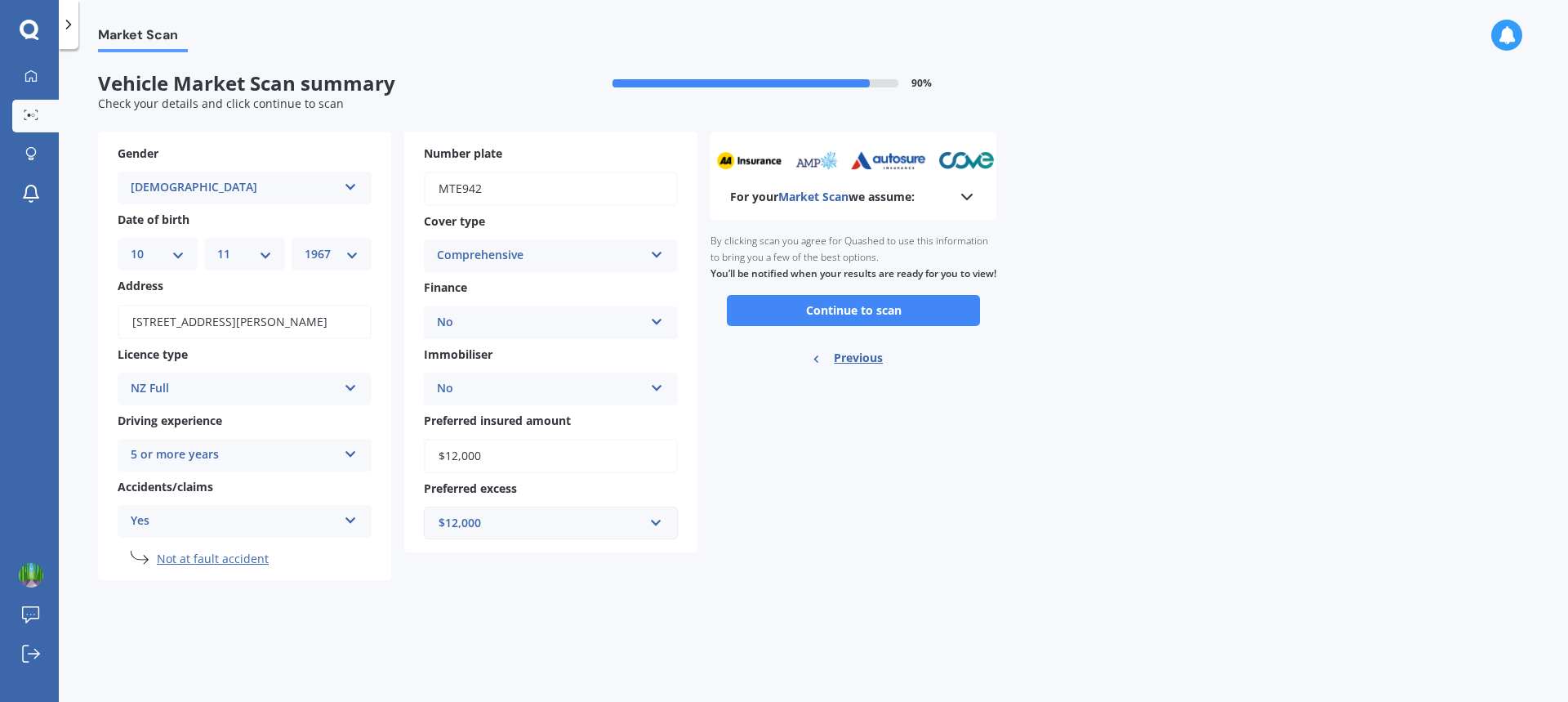
scroll to position [0, 0]
click at [964, 199] on icon at bounding box center [966, 196] width 19 height 19
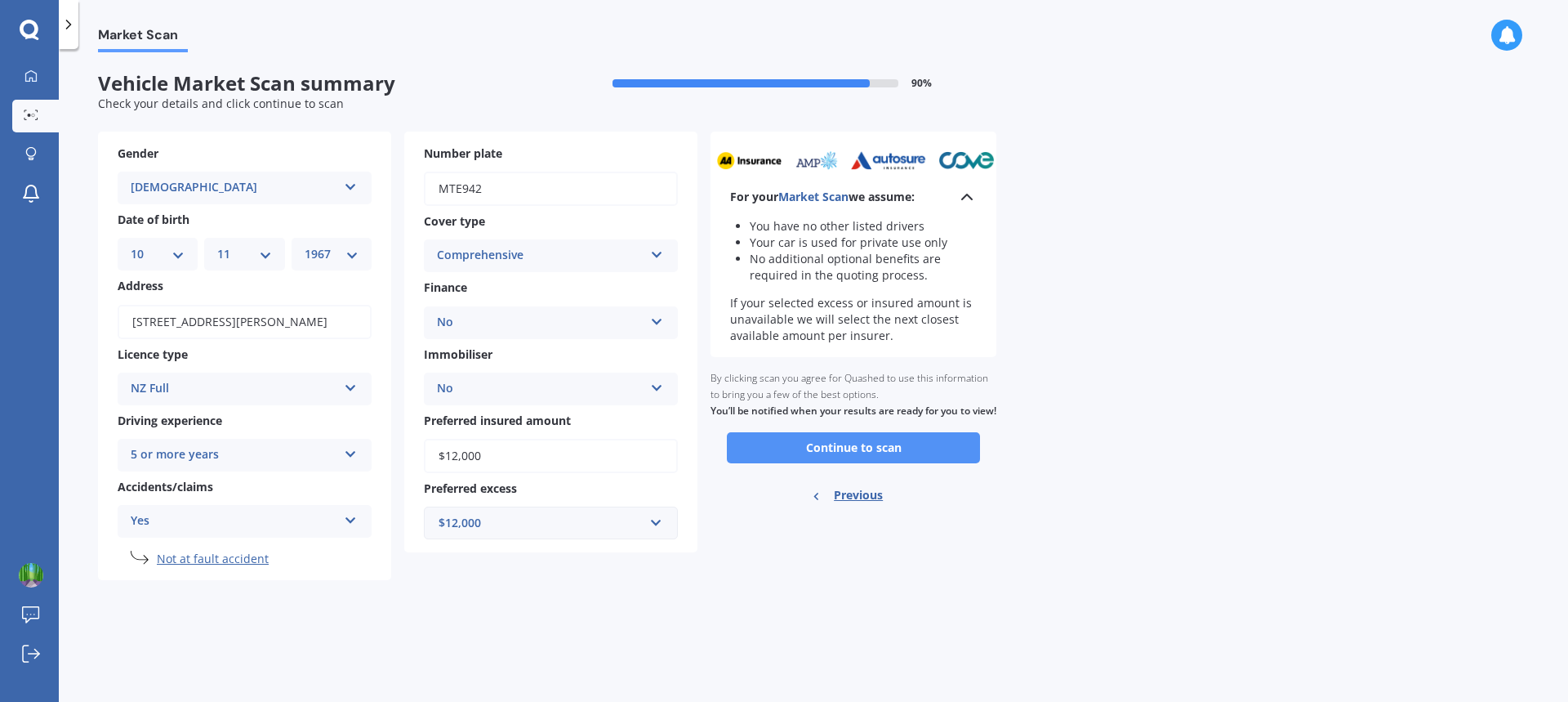
click at [909, 463] on button "Continue to scan" at bounding box center [853, 448] width 253 height 31
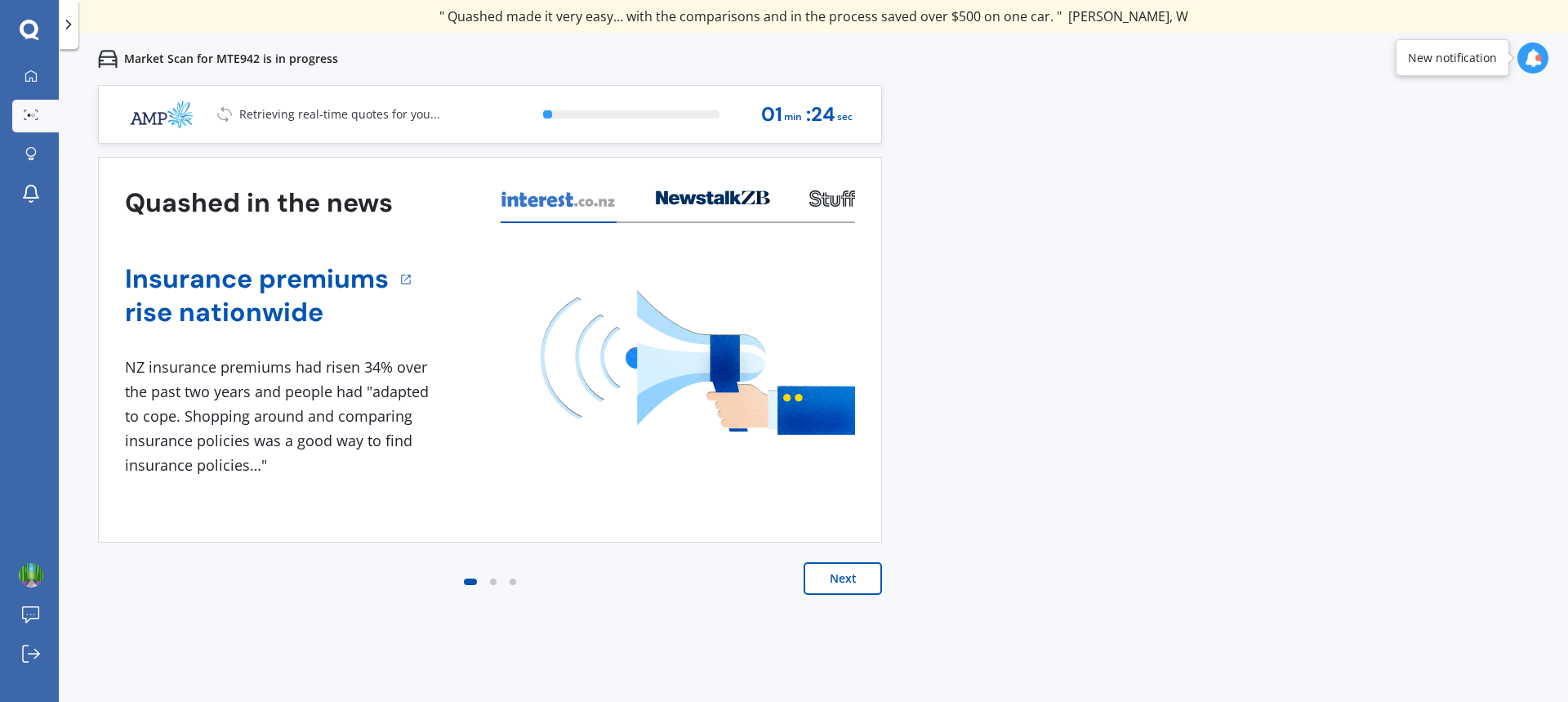
click at [852, 575] on button "Next" at bounding box center [843, 578] width 79 height 33
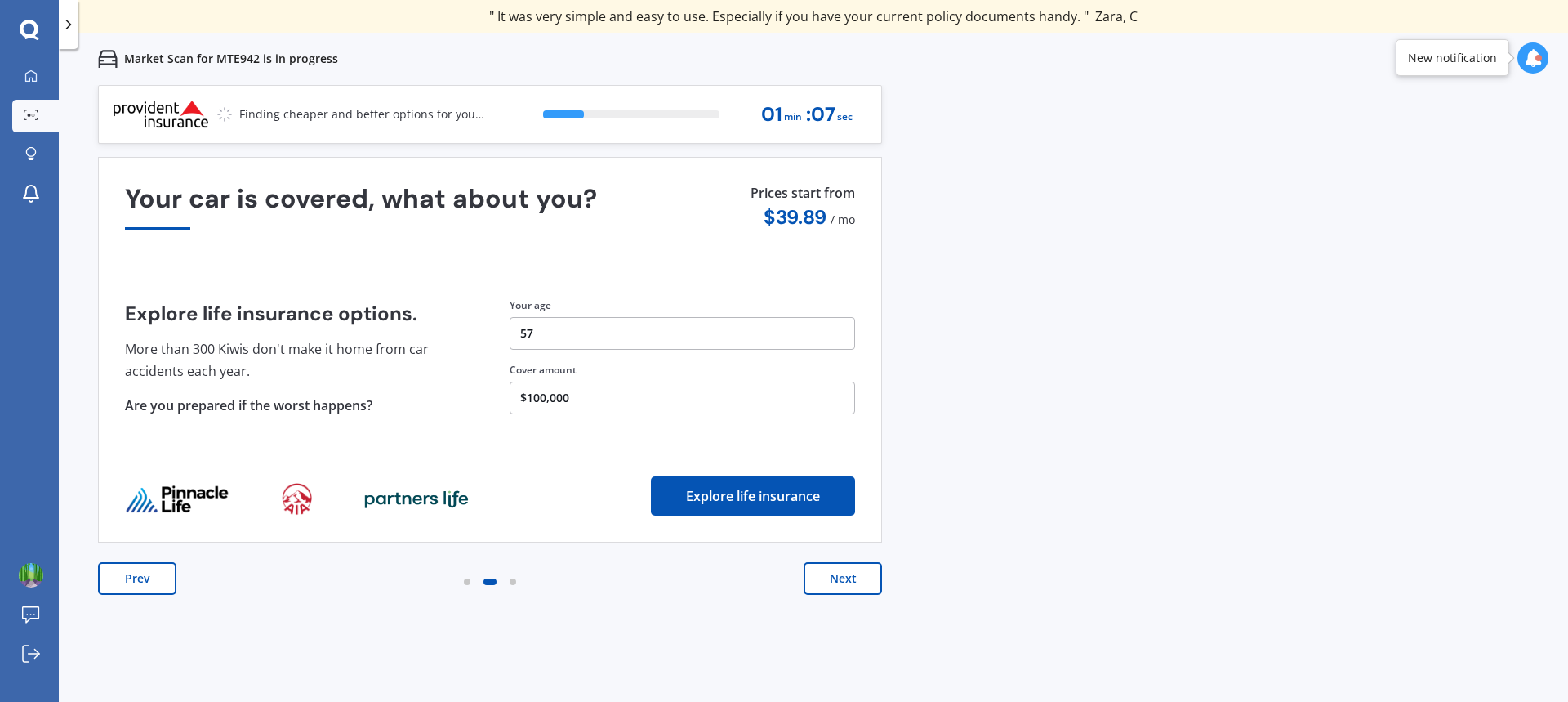
click at [119, 569] on button "Prev" at bounding box center [137, 578] width 79 height 33
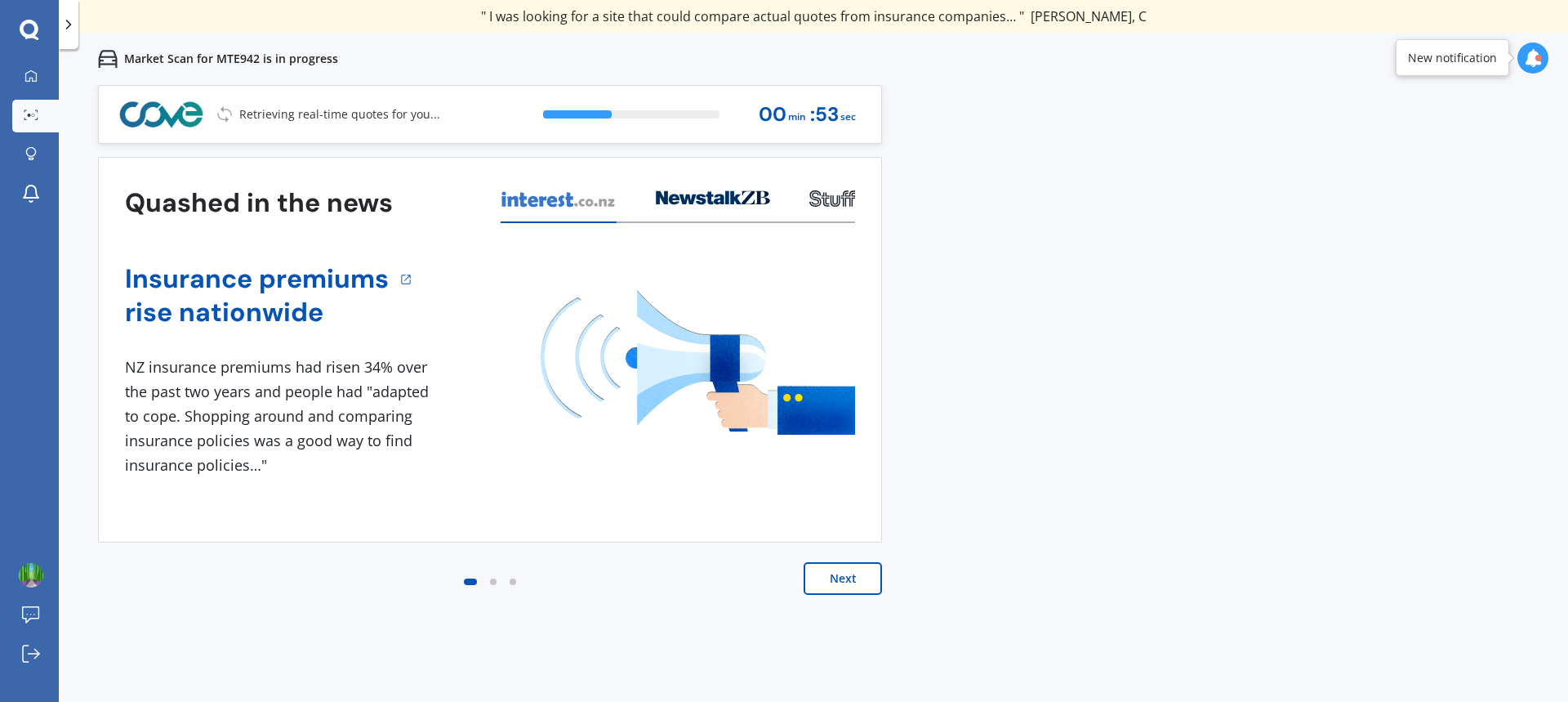
click at [1526, 49] on icon at bounding box center [1532, 58] width 18 height 18
click at [1467, 268] on div "Previous 80,000+ [DEMOGRAPHIC_DATA] consumers have signed up to shop and save t…" at bounding box center [812, 436] width 1508 height 702
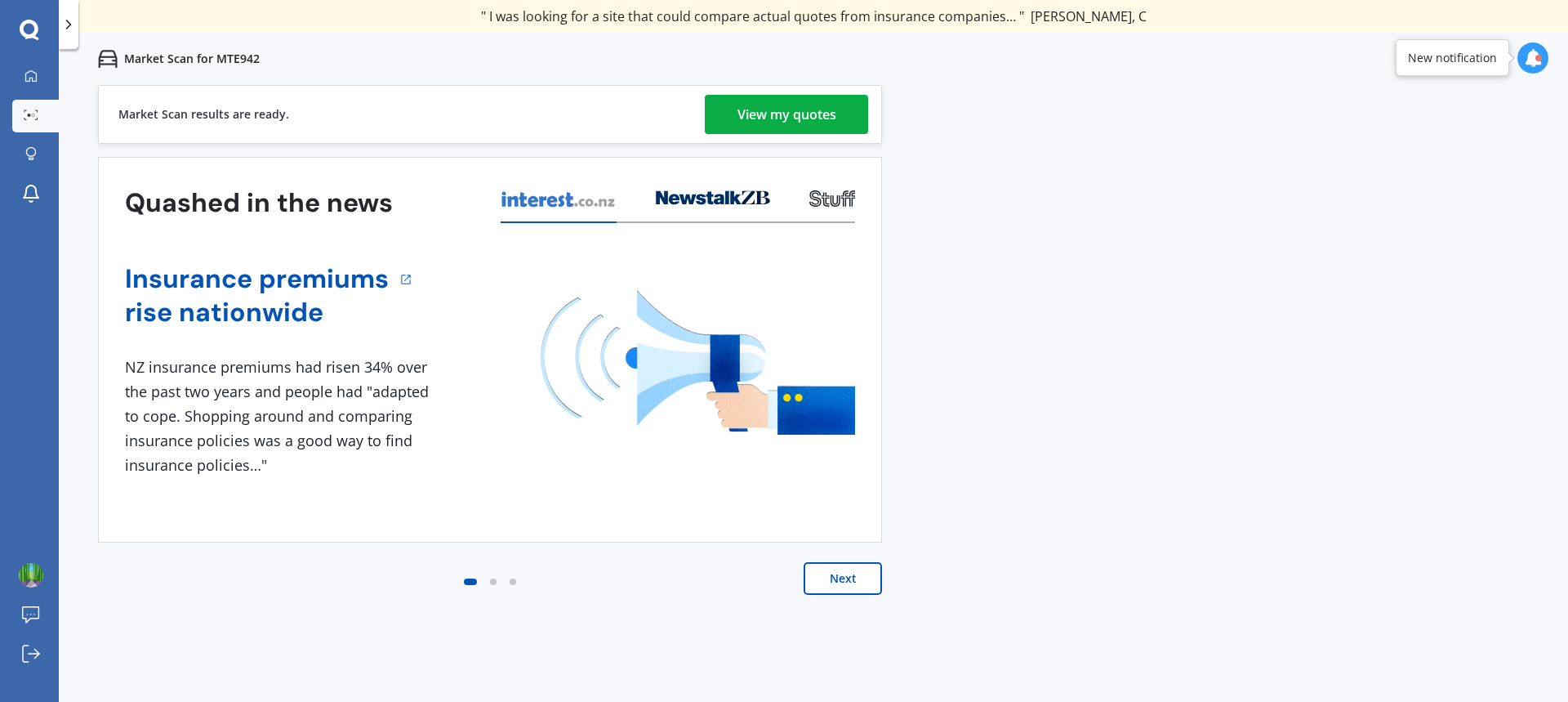
click at [801, 124] on div "View my quotes" at bounding box center [787, 114] width 99 height 39
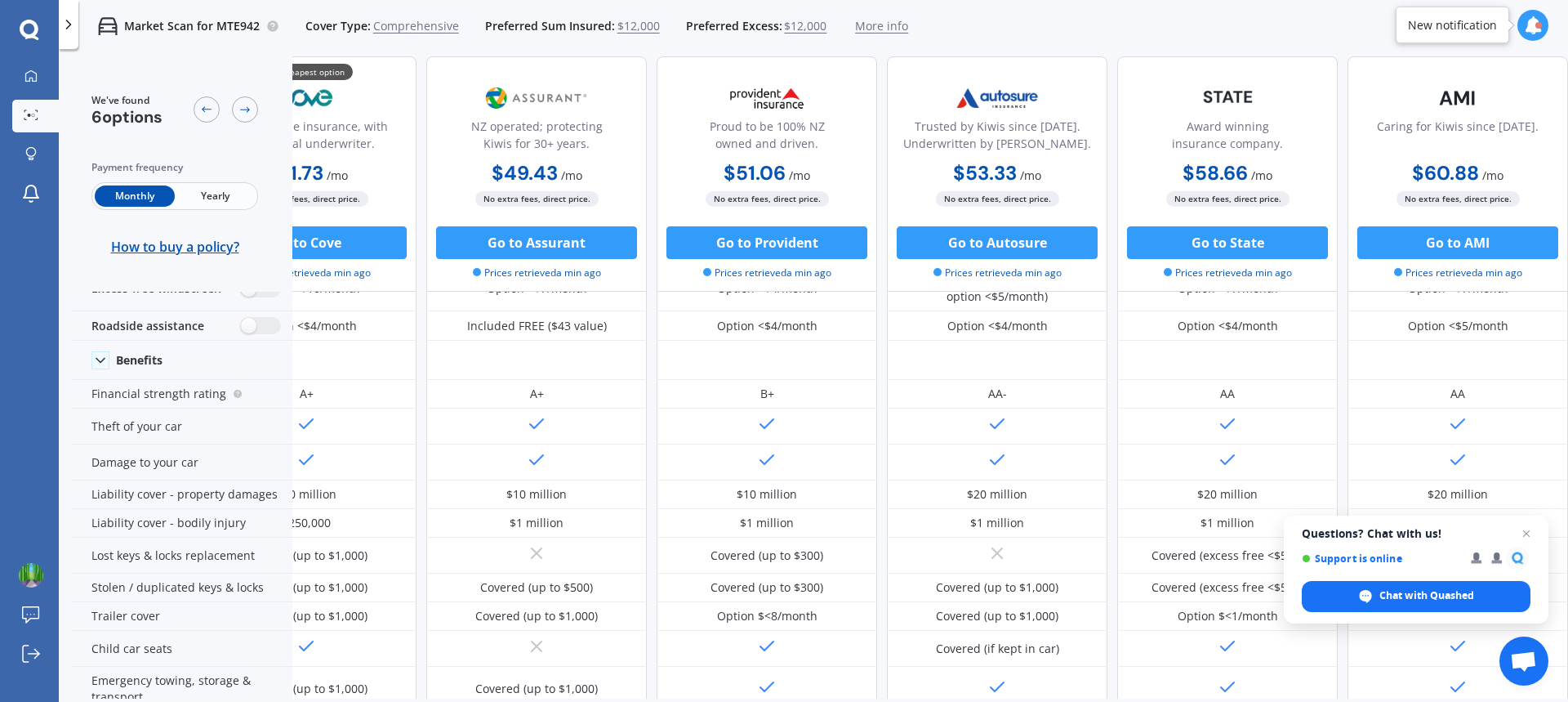
scroll to position [49, 104]
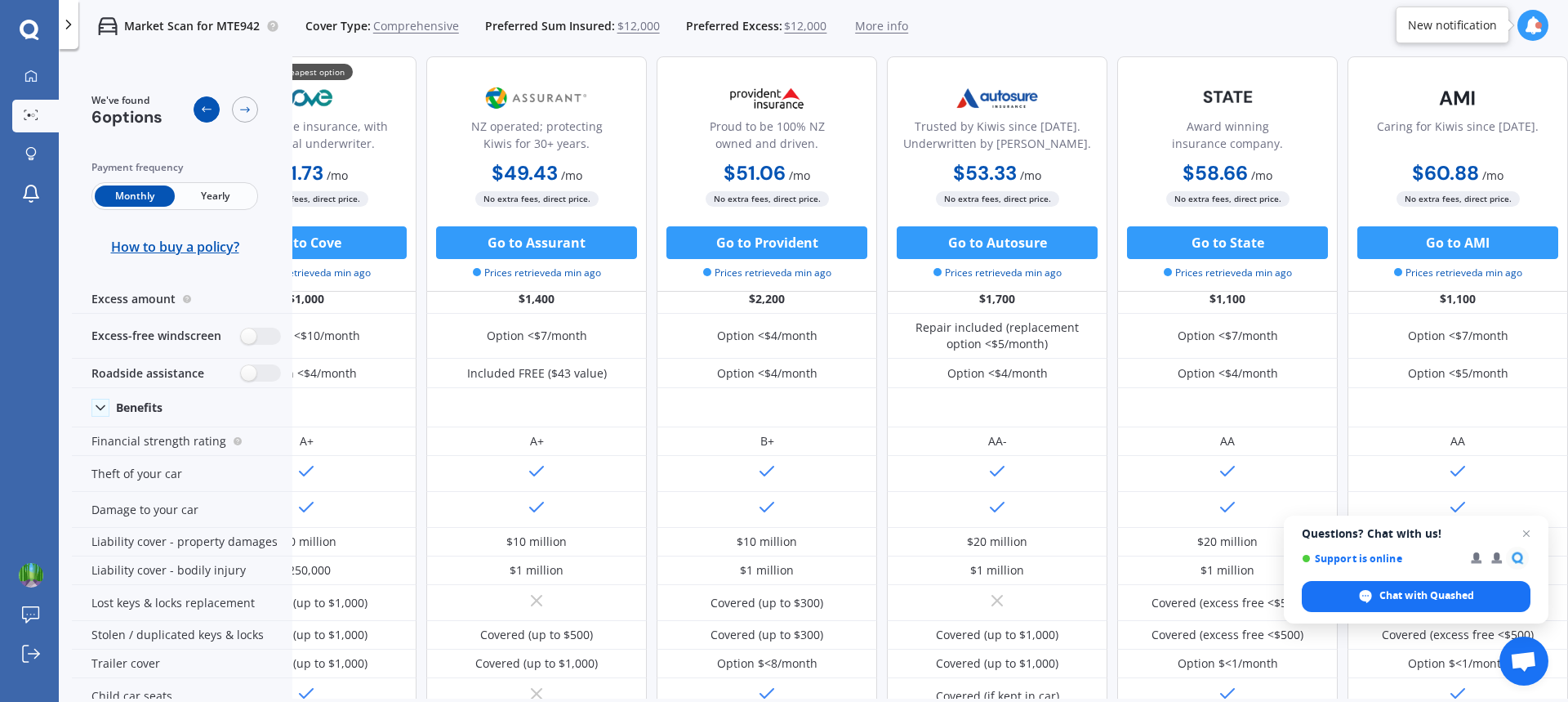
click at [200, 109] on icon at bounding box center [206, 109] width 13 height 13
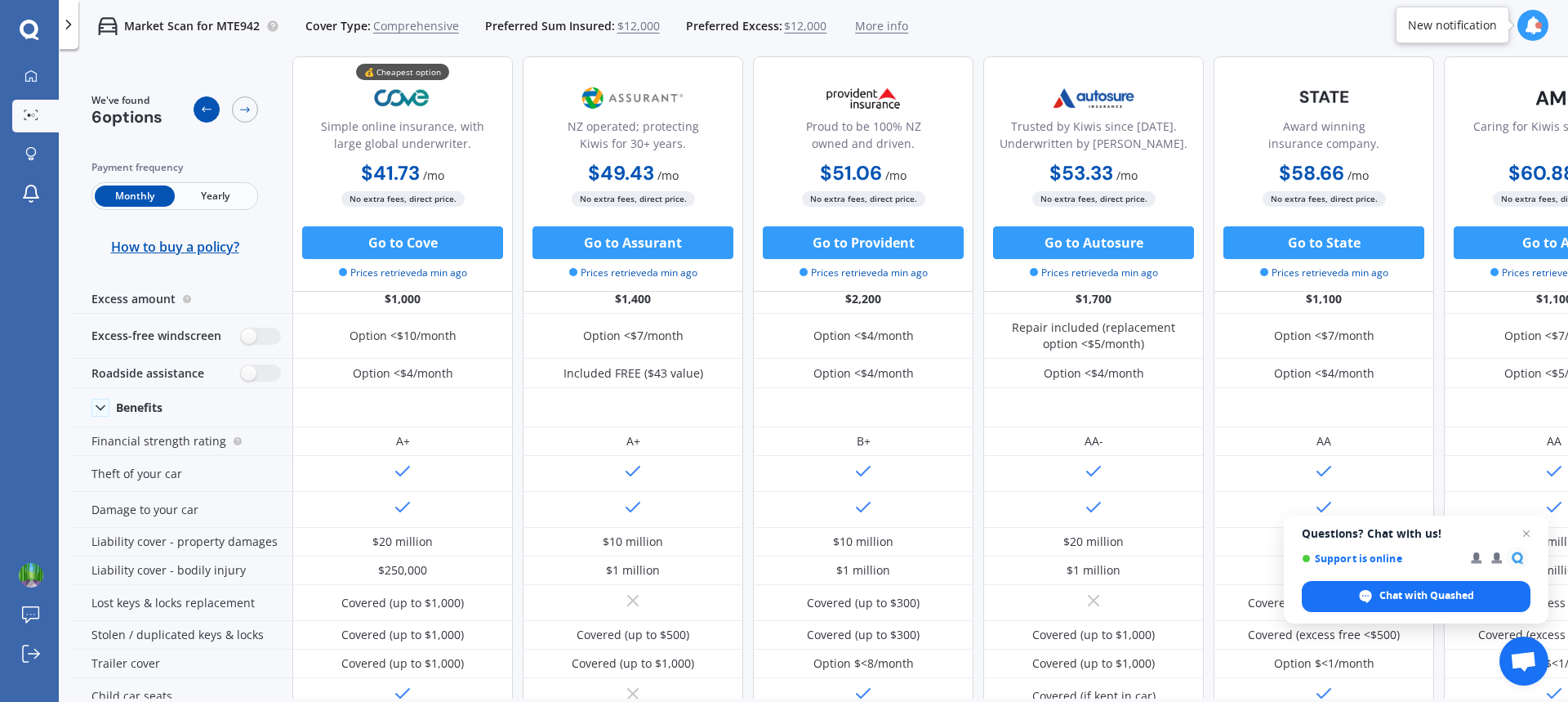
click at [200, 109] on icon at bounding box center [206, 109] width 13 height 13
click at [71, 27] on icon at bounding box center [69, 25] width 16 height 16
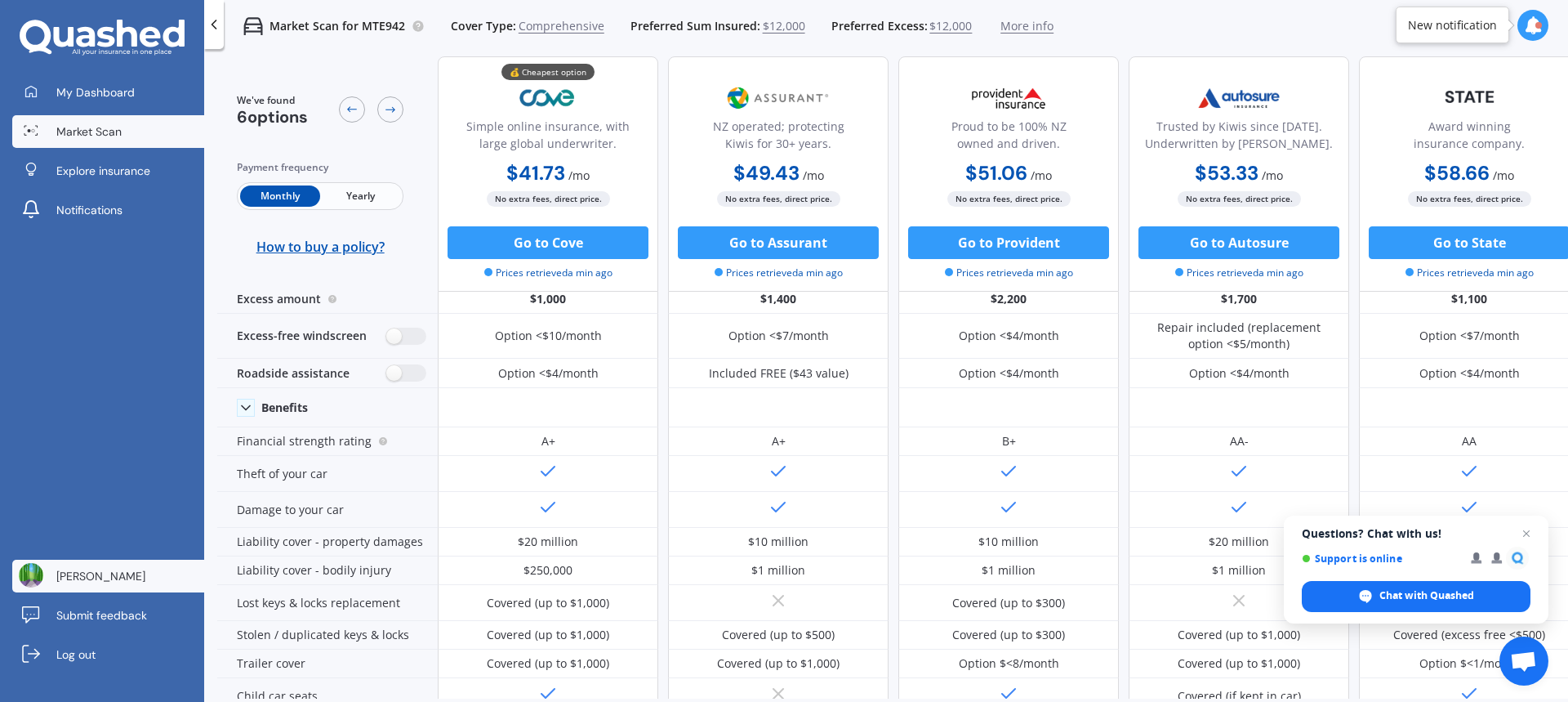
click at [115, 576] on span "[PERSON_NAME]" at bounding box center [101, 576] width 89 height 16
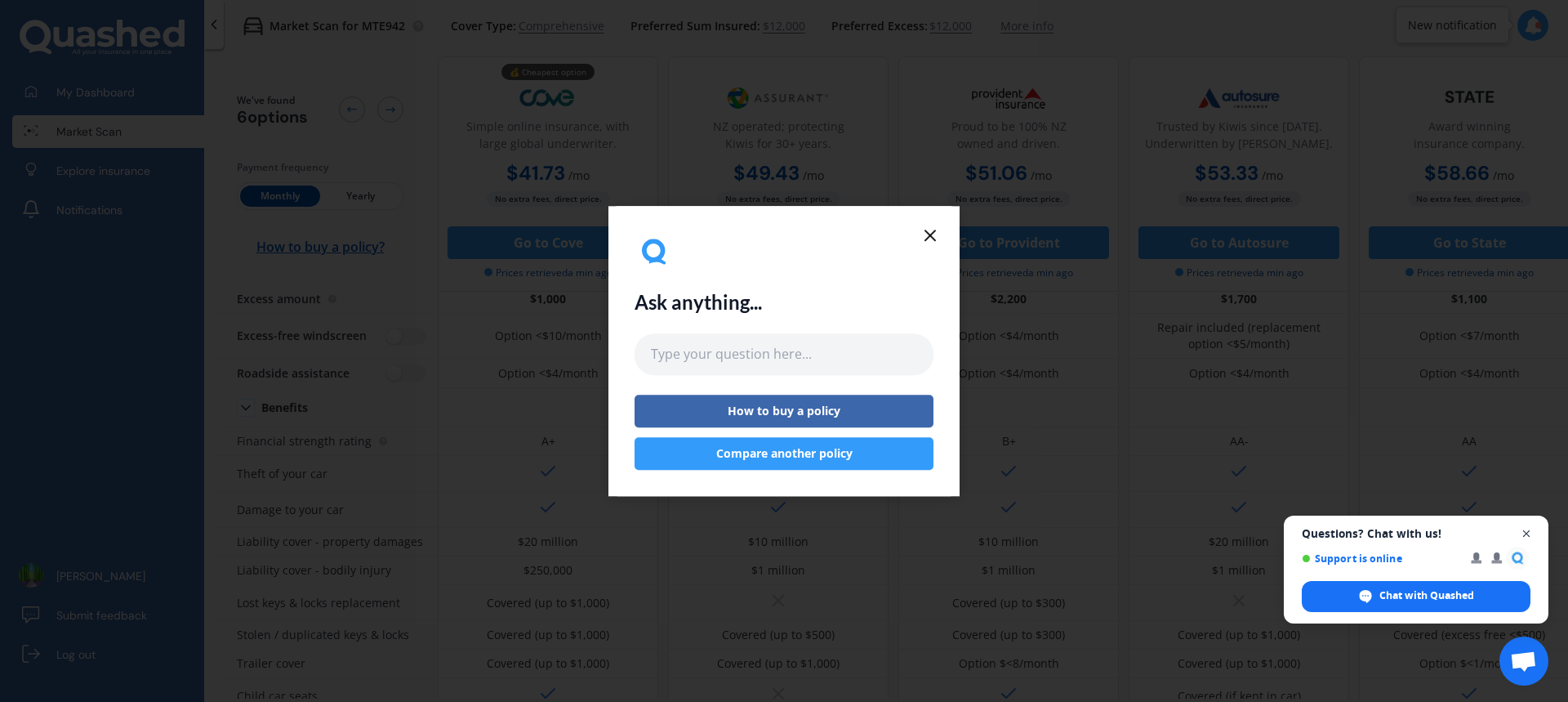
click at [1523, 532] on span "Close chat" at bounding box center [1526, 533] width 20 height 20
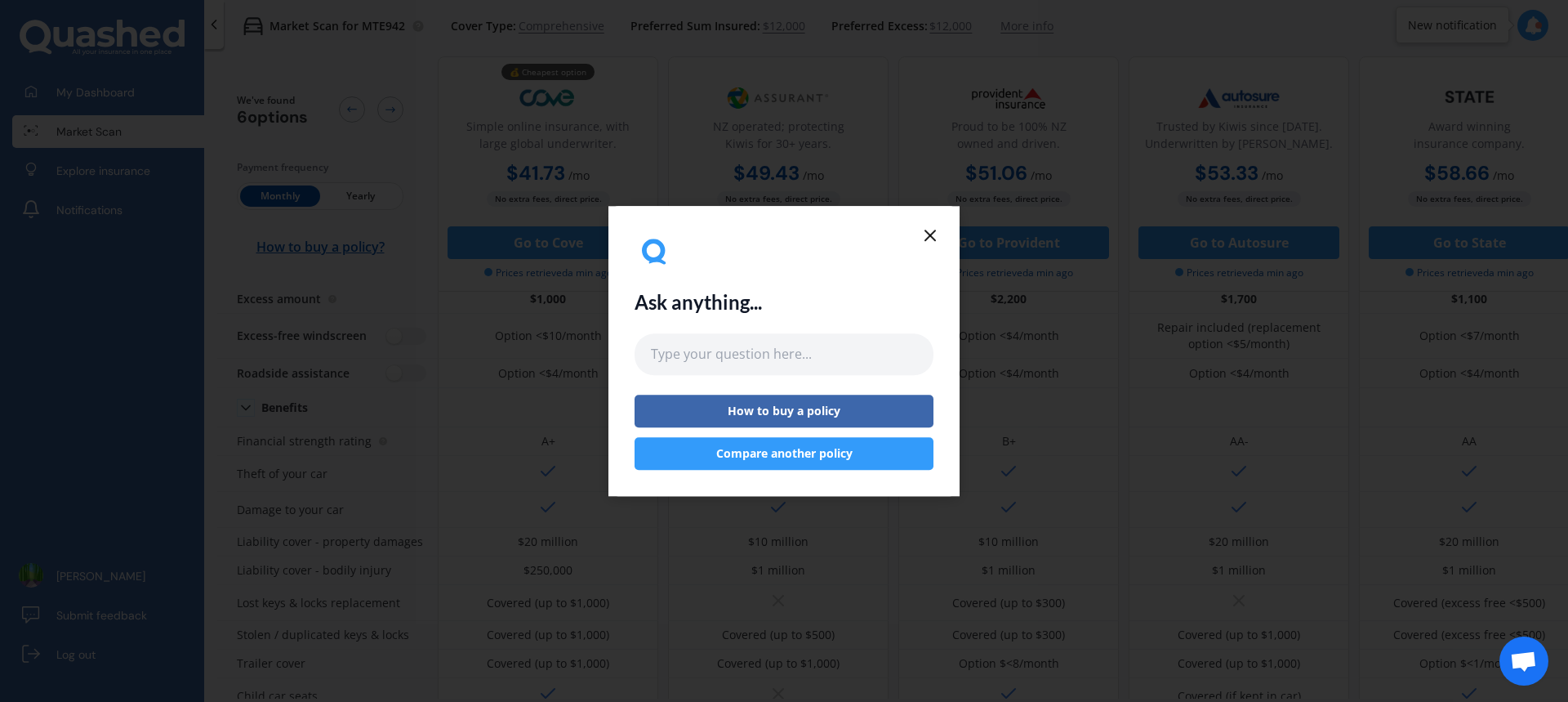
click at [929, 236] on line at bounding box center [930, 235] width 10 height 10
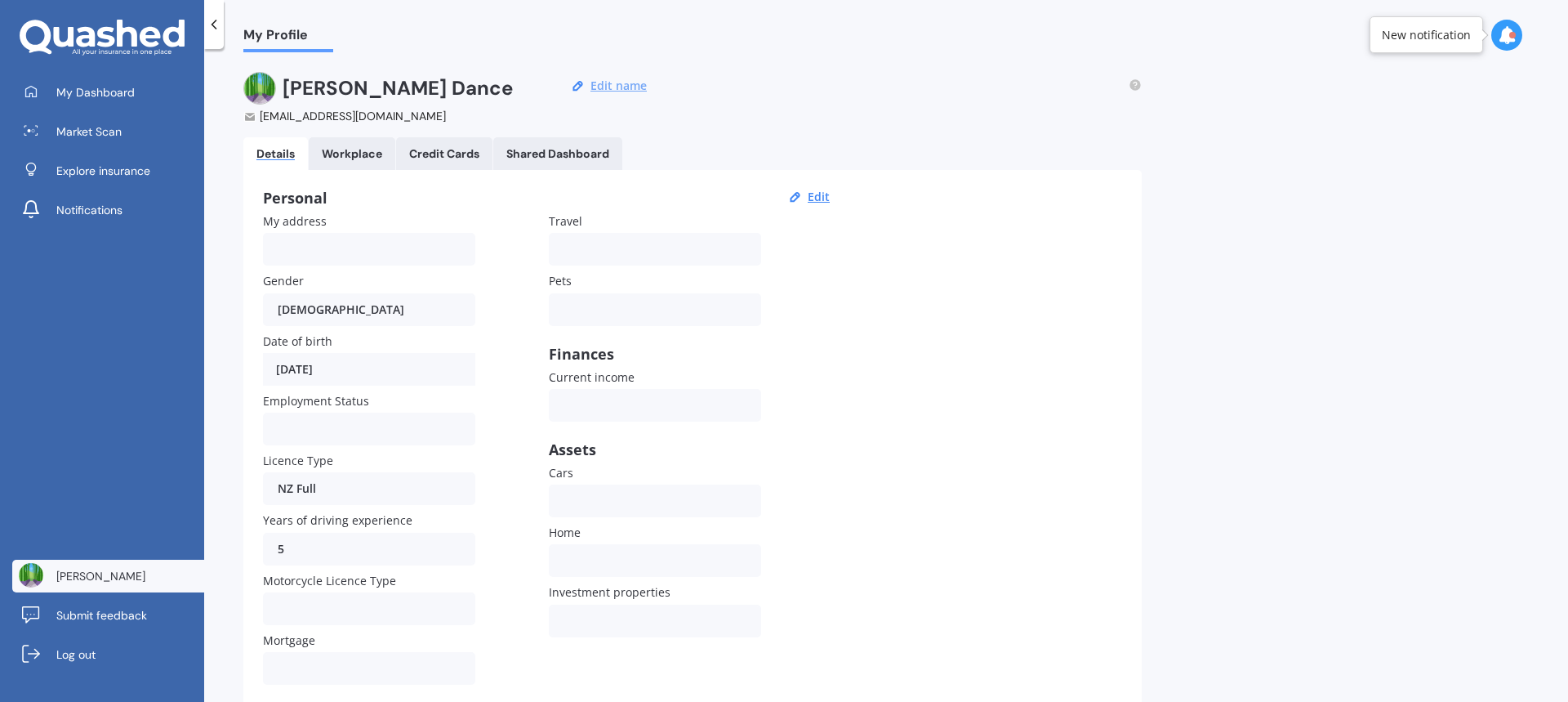
click at [623, 87] on button "Edit name" at bounding box center [618, 86] width 66 height 15
drag, startPoint x: 518, startPoint y: 90, endPoint x: 416, endPoint y: 106, distance: 103.2
click at [417, 104] on div "[PERSON_NAME] [EMAIL_ADDRESS][DOMAIN_NAME]" at bounding box center [407, 97] width 326 height 52
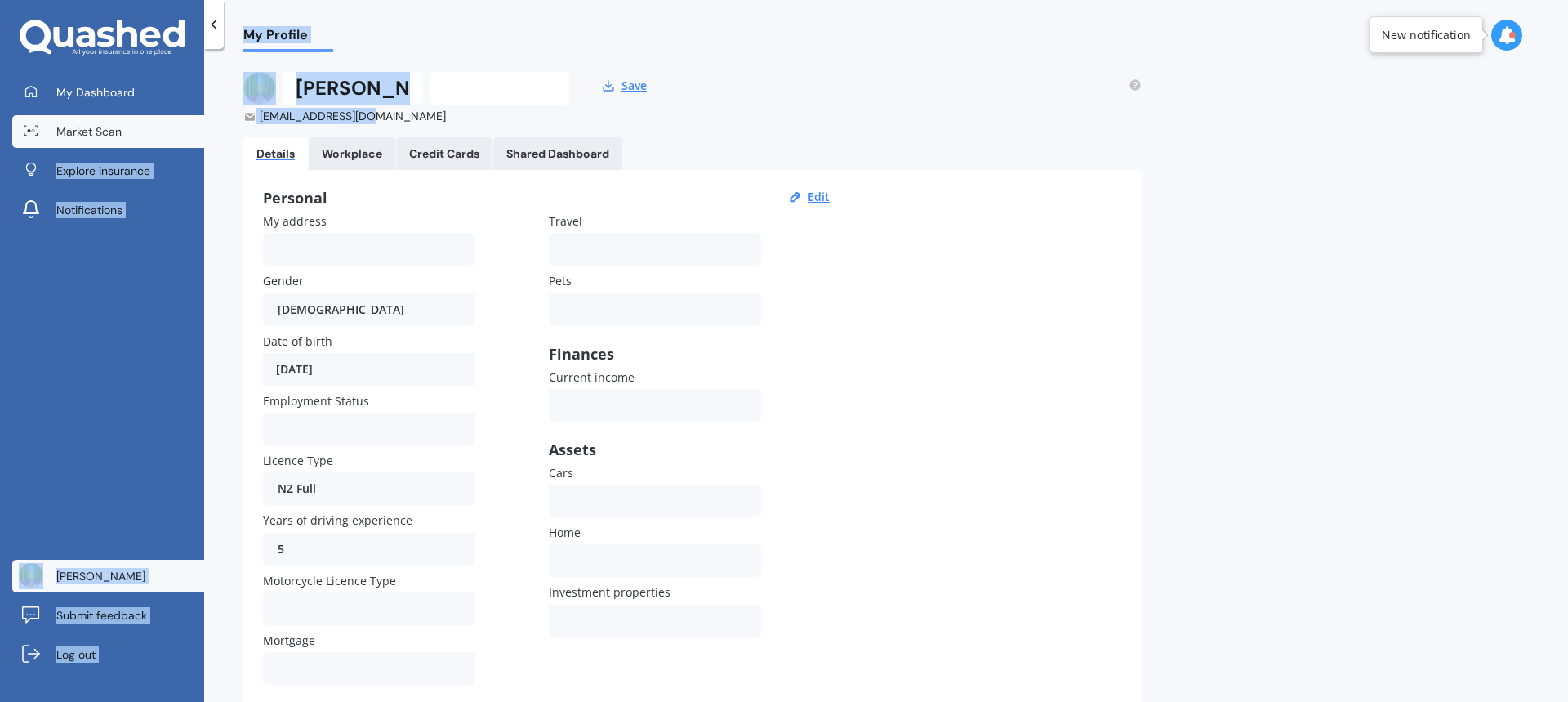
drag, startPoint x: 386, startPoint y: 114, endPoint x: 196, endPoint y: 116, distance: 190.0
click at [196, 116] on div "My Dashboard Market Scan Explore insurance Notifications [PERSON_NAME] Submit f…" at bounding box center [784, 351] width 1568 height 702
click at [638, 87] on button "Save" at bounding box center [634, 86] width 35 height 15
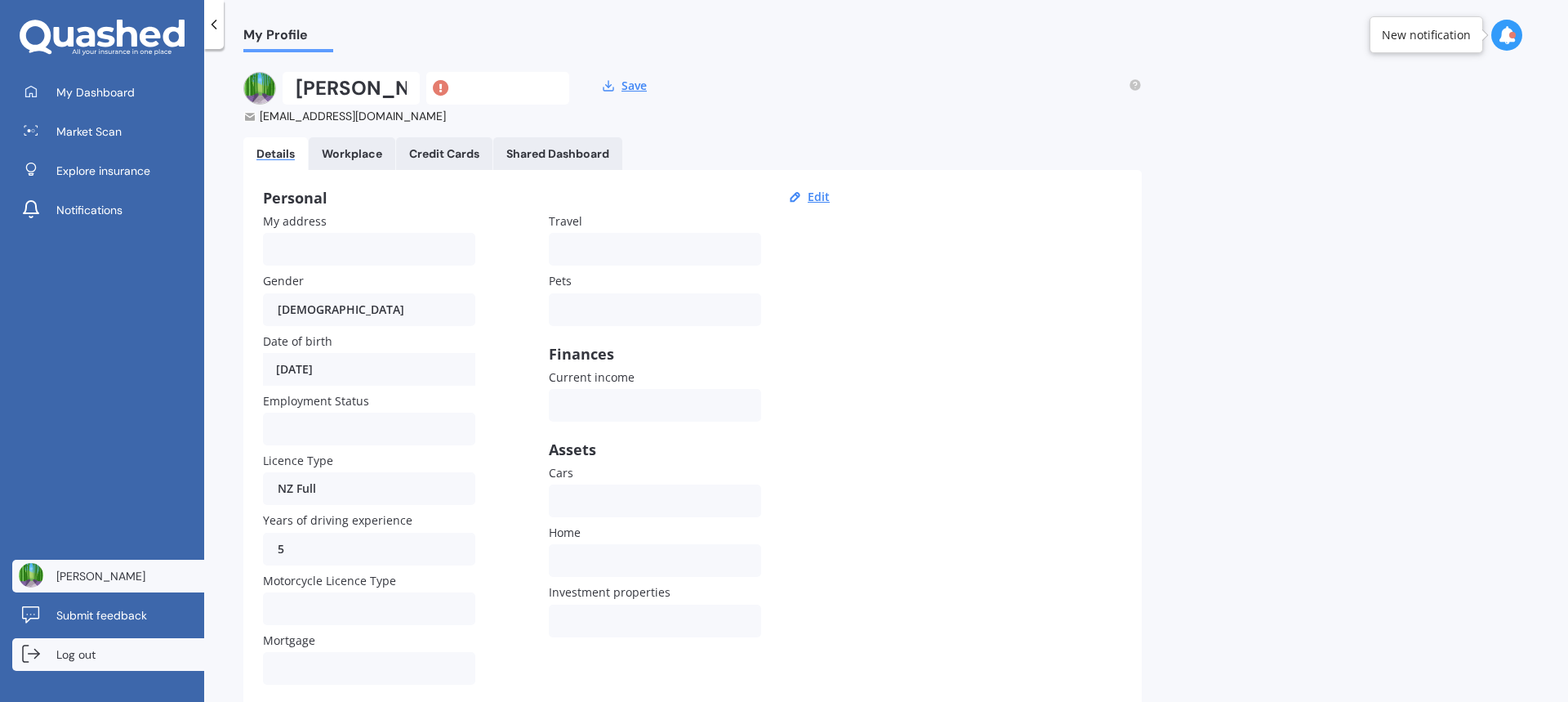
click at [96, 654] on link "Log out" at bounding box center [107, 654] width 191 height 33
